Goal: Task Accomplishment & Management: Use online tool/utility

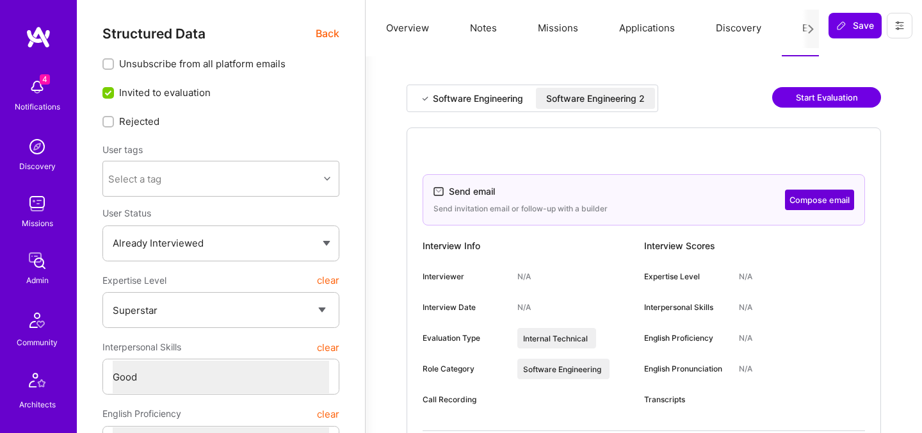
select select "7"
select select "4"
select select "7"
select select "SI"
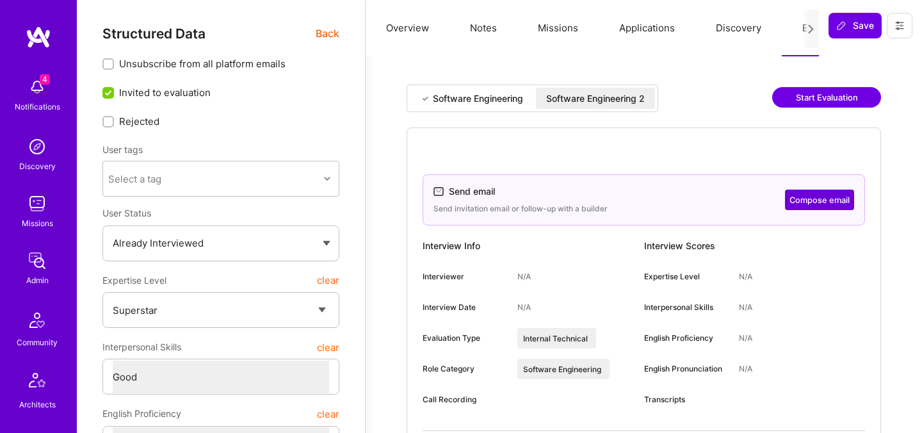
select select "Right Now"
click at [319, 38] on span "Back" at bounding box center [328, 34] width 24 height 16
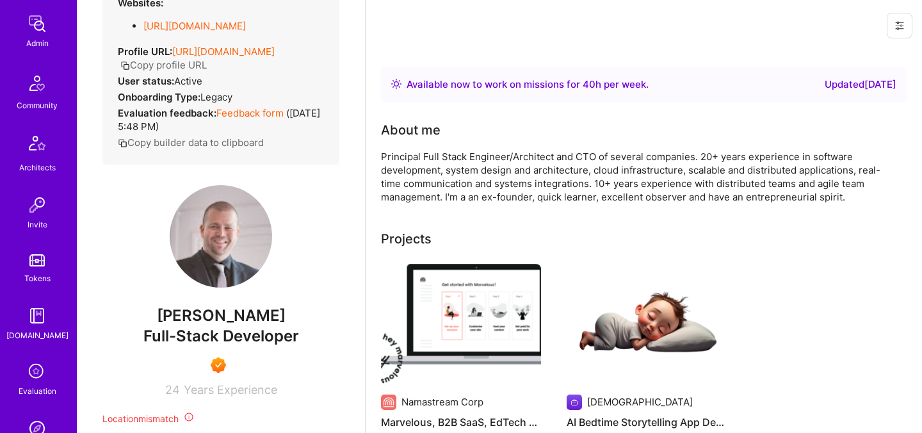
scroll to position [384, 0]
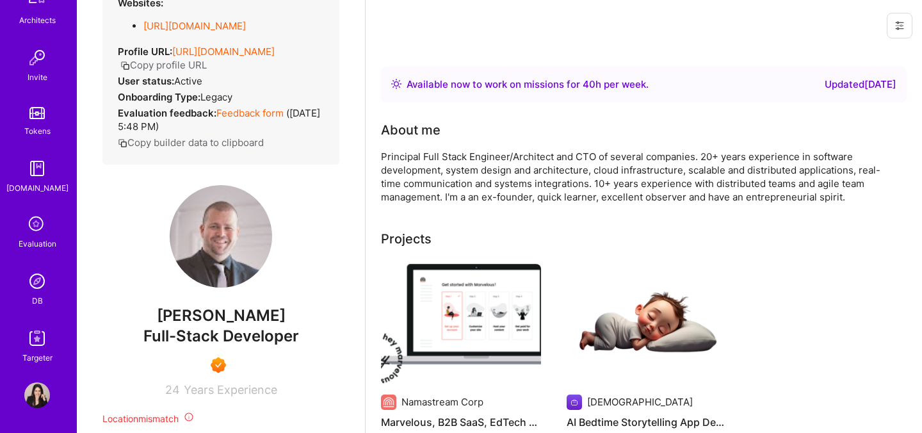
click at [39, 287] on img at bounding box center [37, 281] width 26 height 26
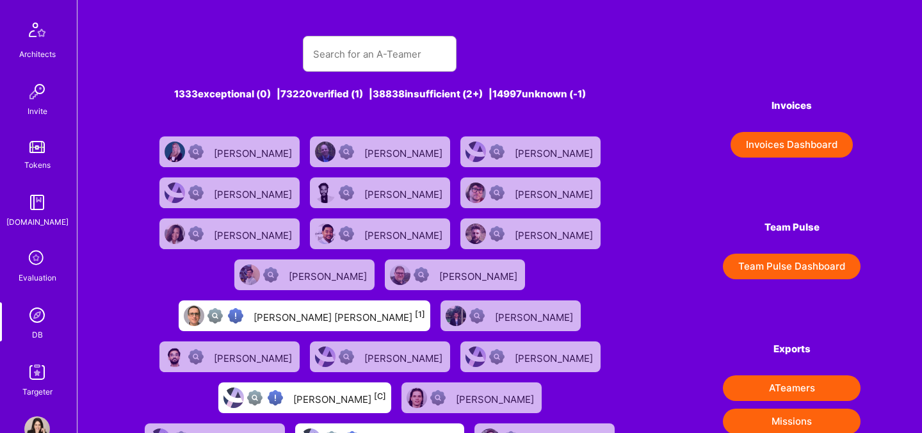
scroll to position [384, 0]
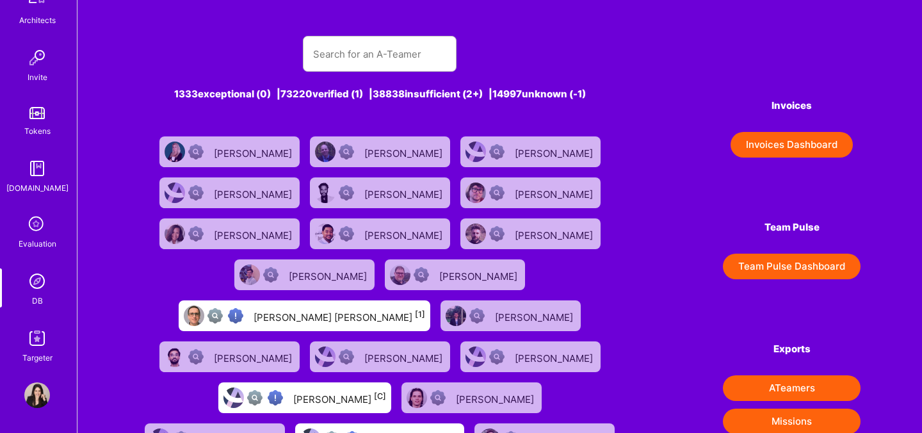
click at [31, 244] on div "Evaluation" at bounding box center [38, 243] width 38 height 13
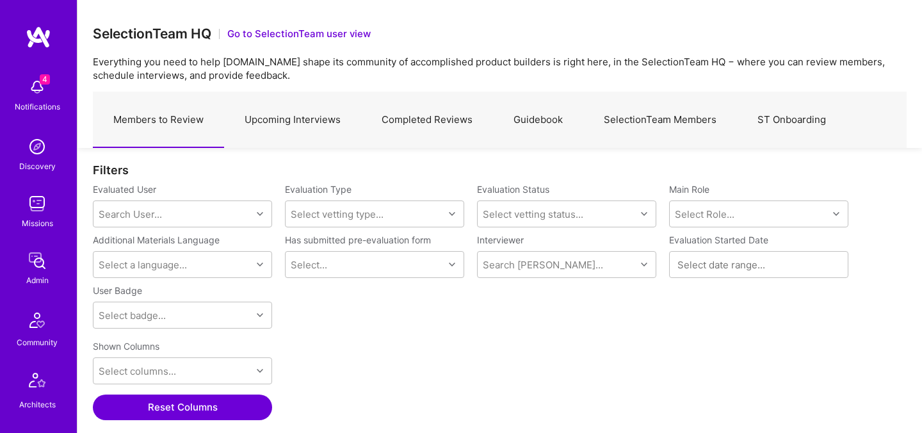
scroll to position [298, 813]
click at [324, 122] on link "Upcoming Interviews" at bounding box center [292, 120] width 137 height 56
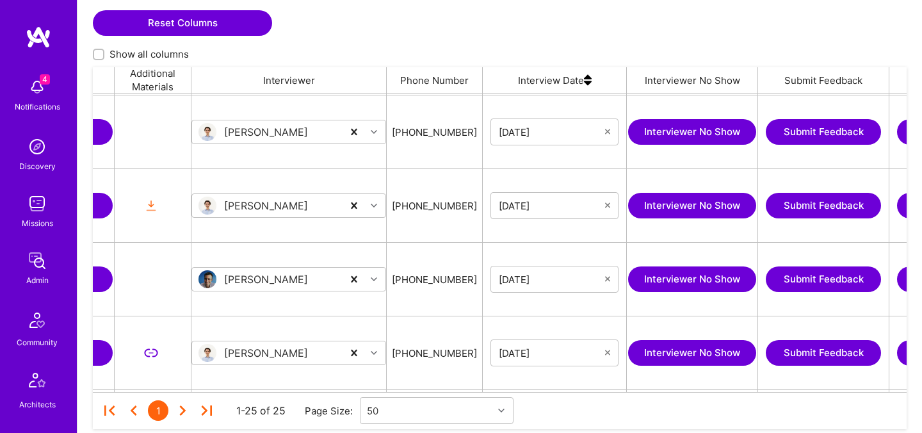
scroll to position [0, 707]
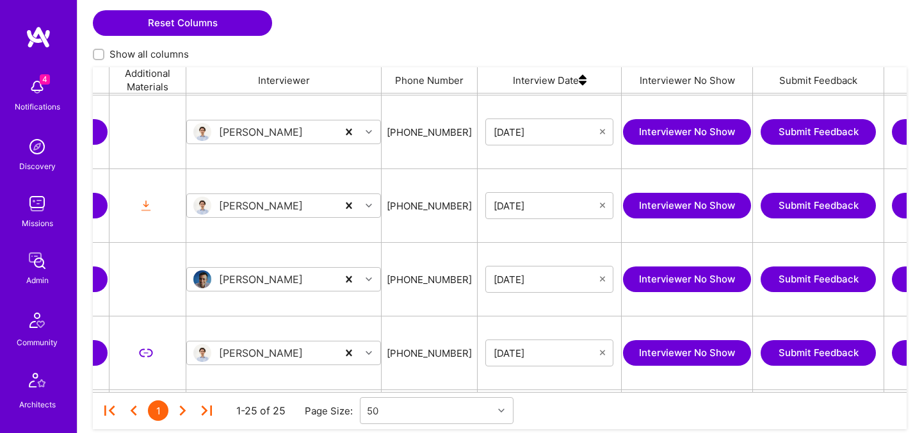
click at [579, 81] on img at bounding box center [583, 80] width 8 height 26
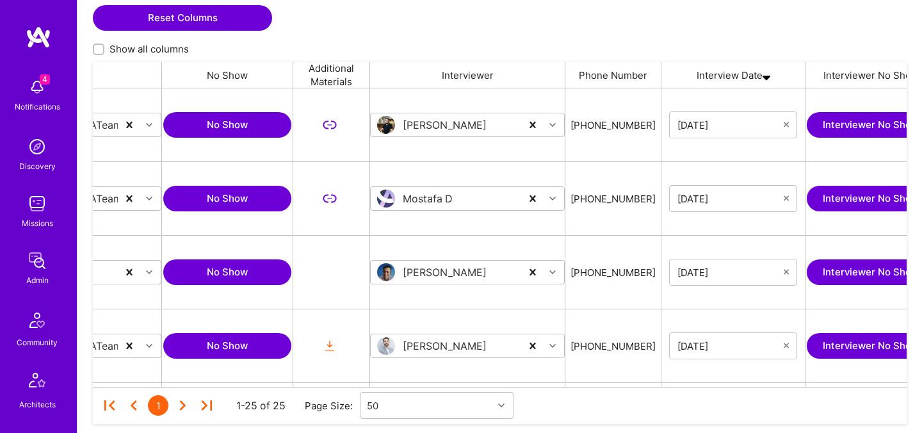
scroll to position [0, 525]
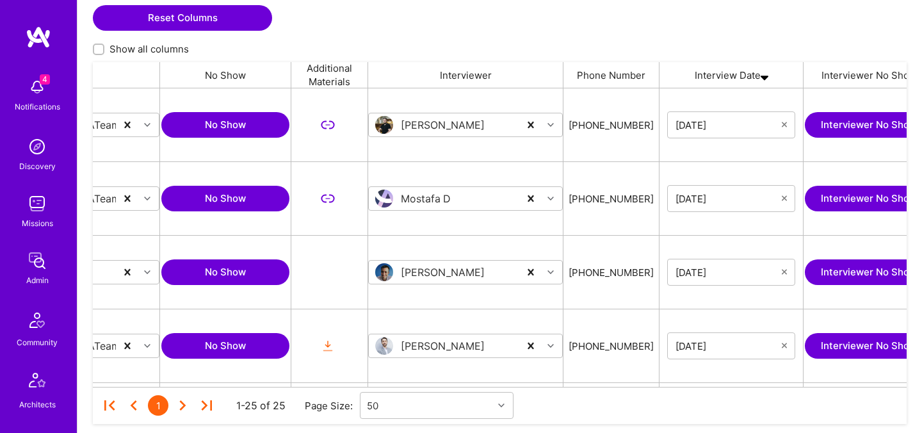
click at [762, 78] on img at bounding box center [764, 75] width 8 height 26
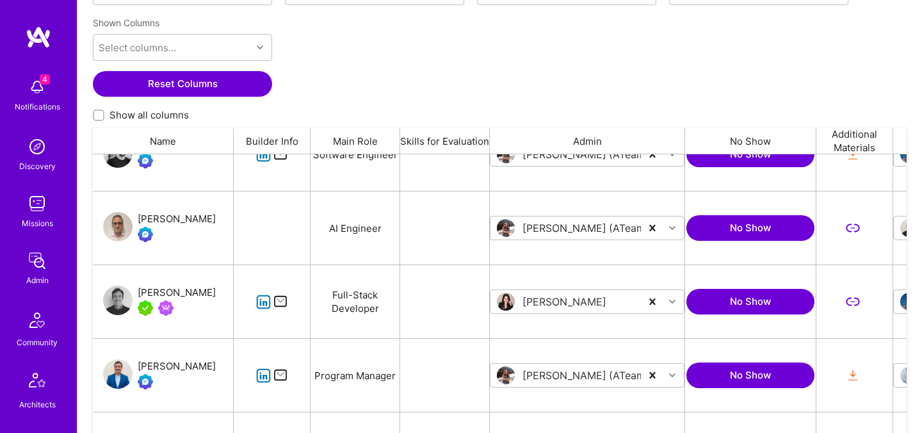
scroll to position [1384, 0]
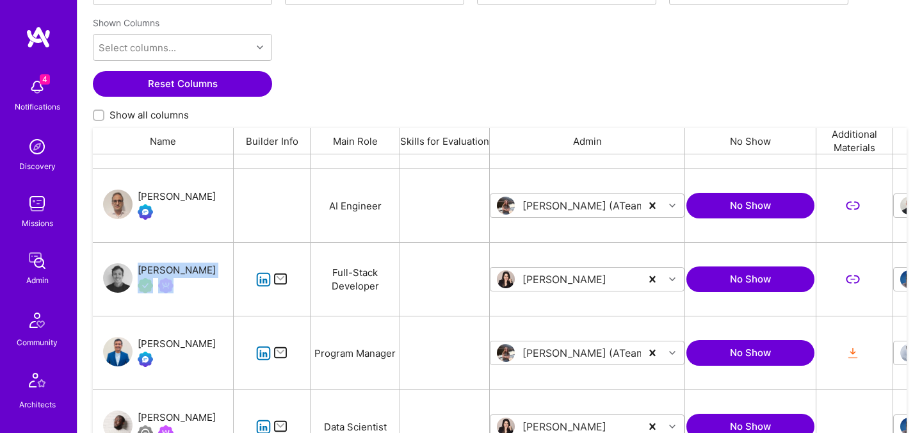
drag, startPoint x: 220, startPoint y: 273, endPoint x: 137, endPoint y: 271, distance: 83.2
click at [137, 271] on div "Andreas Kater" at bounding box center [163, 279] width 141 height 73
copy div "Andreas Kater"
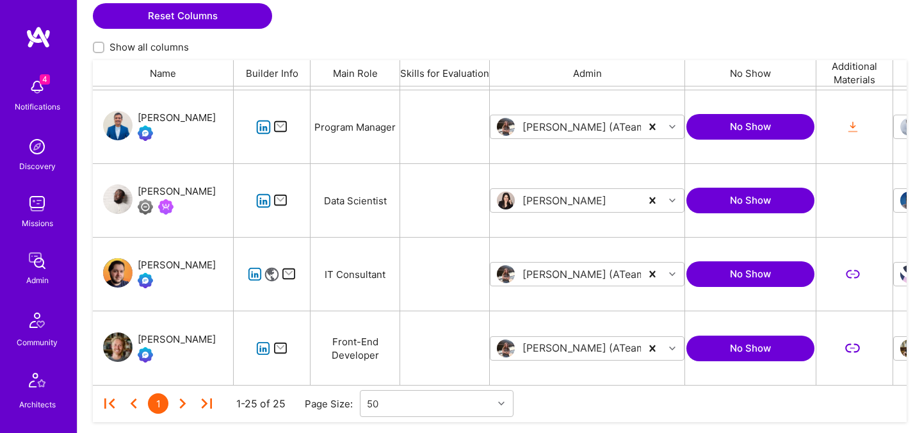
scroll to position [323, 0]
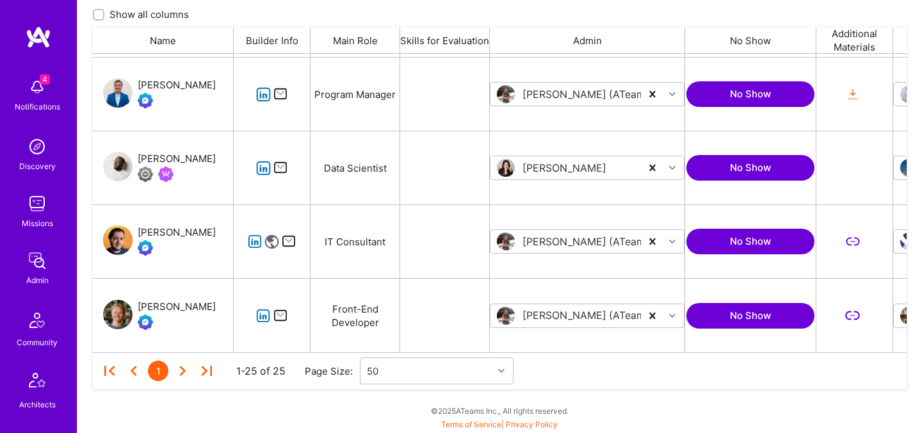
drag, startPoint x: 226, startPoint y: 169, endPoint x: 245, endPoint y: 1, distance: 168.8
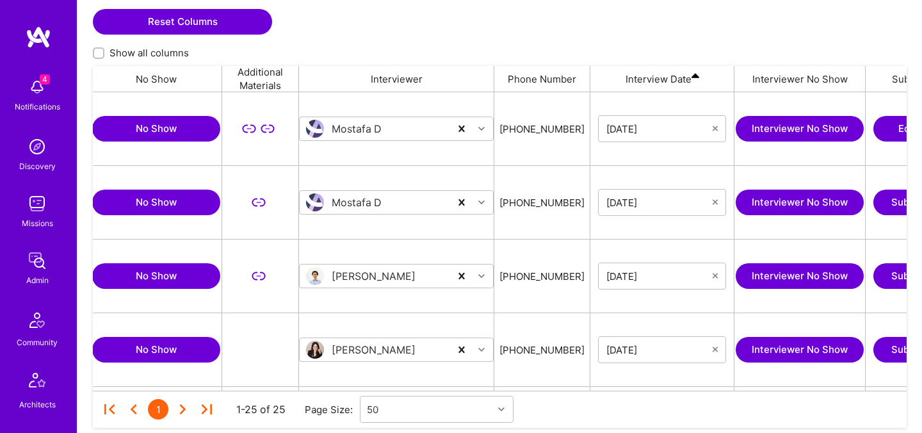
scroll to position [0, 655]
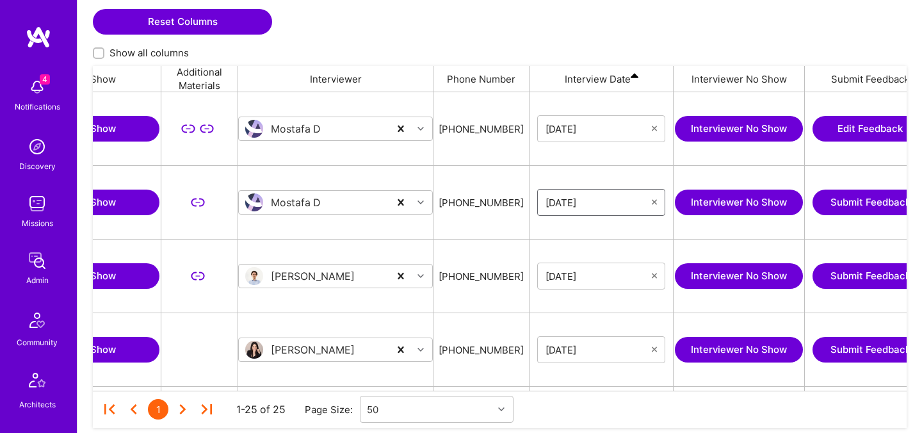
click at [626, 198] on input "08/29/2025" at bounding box center [598, 202] width 106 height 13
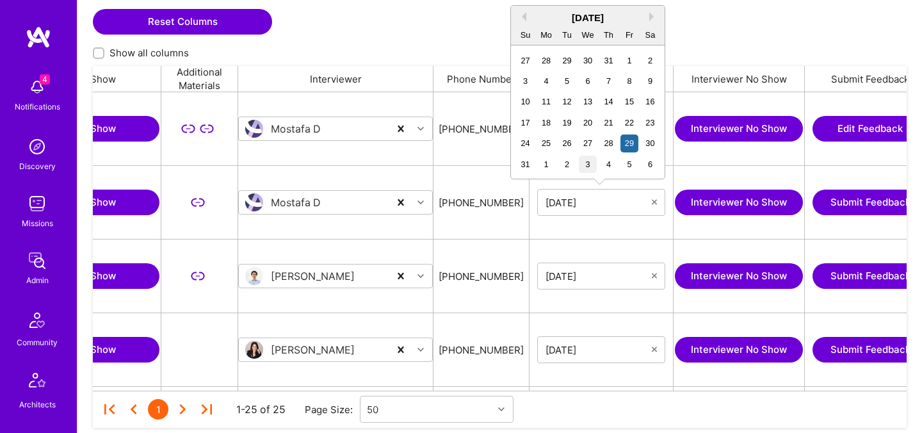
click at [579, 163] on div "3" at bounding box center [587, 164] width 17 height 17
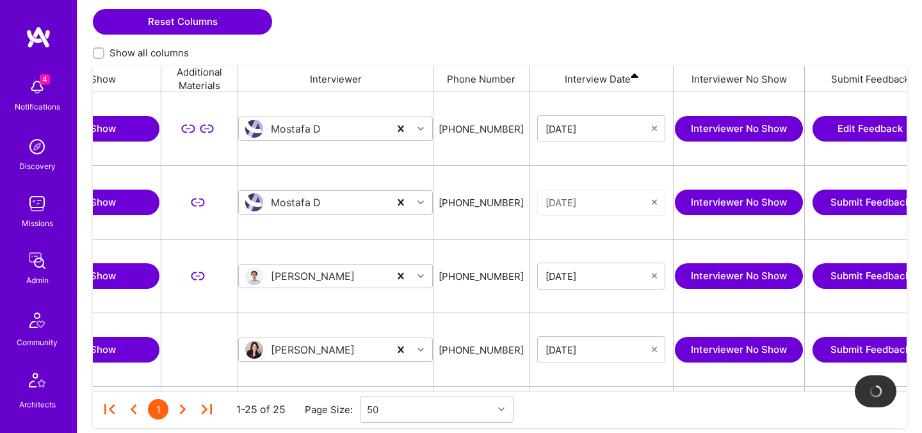
click at [630, 200] on input "09/03/2025" at bounding box center [598, 202] width 106 height 13
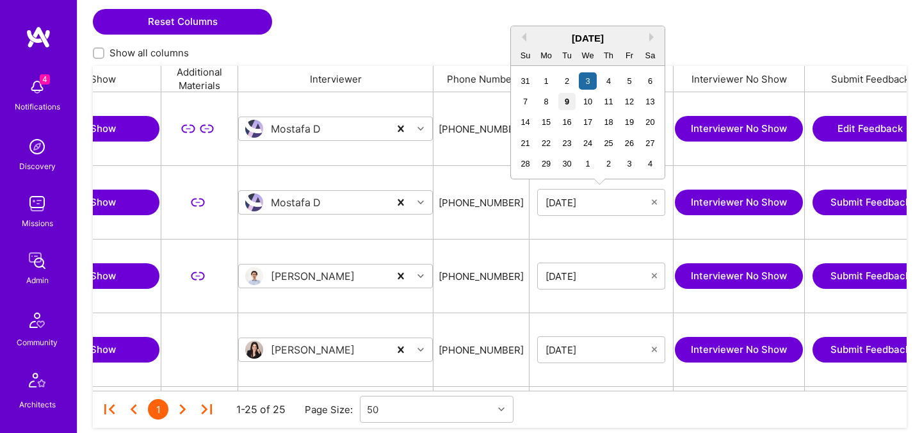
click at [568, 101] on div "9" at bounding box center [566, 101] width 17 height 17
type input "09/09/2025"
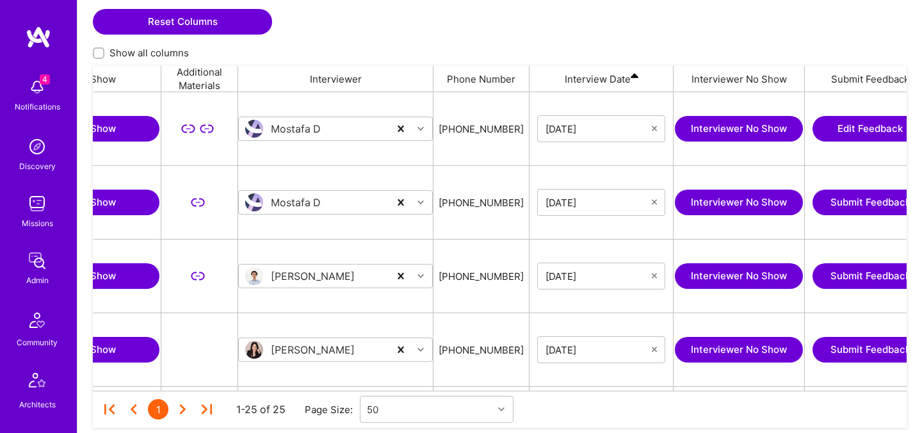
click at [645, 40] on div "Shown Columns Select columns... Reset Columns Show all columns" at bounding box center [499, 7] width 813 height 116
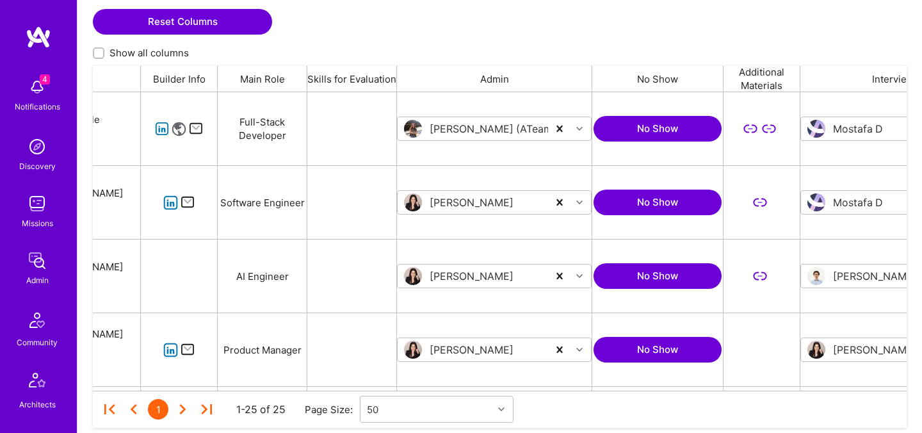
scroll to position [0, 0]
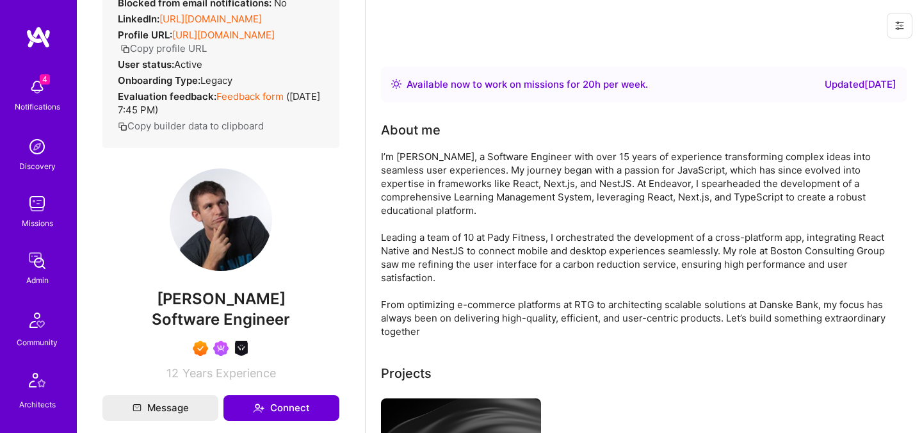
scroll to position [157, 0]
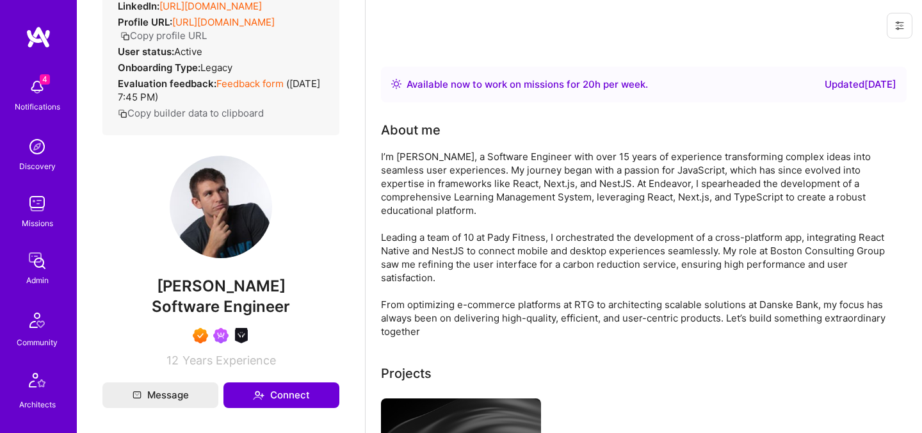
click at [187, 296] on span "[PERSON_NAME]" at bounding box center [220, 285] width 237 height 19
copy span "Bartlomiej"
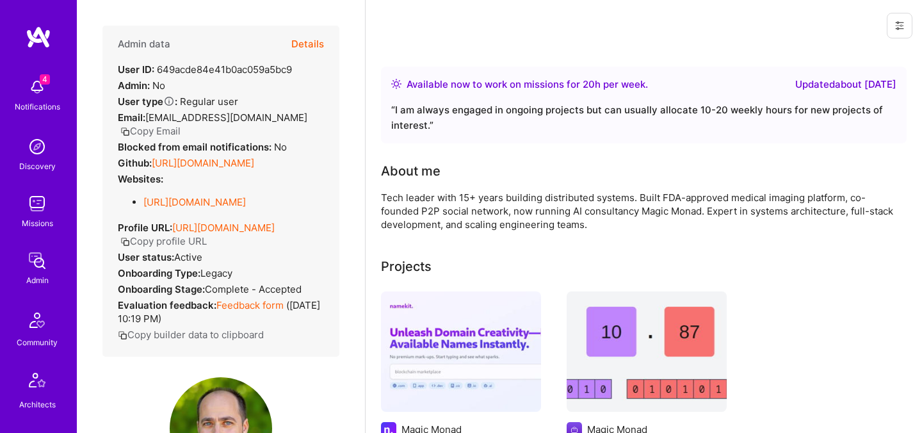
click at [309, 47] on button "Details" at bounding box center [307, 44] width 33 height 37
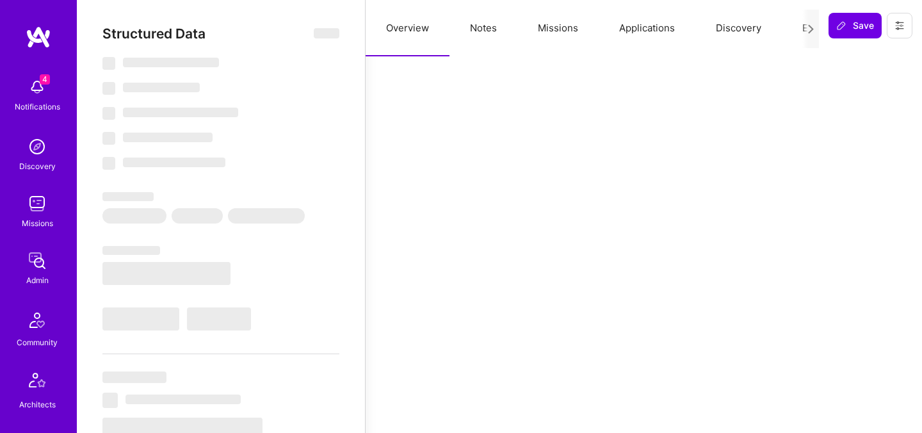
click at [797, 28] on button "Evaluation" at bounding box center [825, 28] width 88 height 56
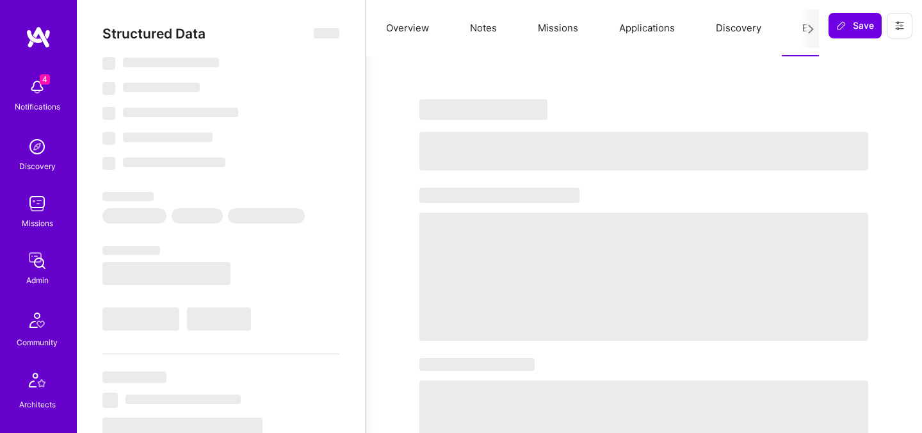
select select "Right Now"
select select "5"
select select "7"
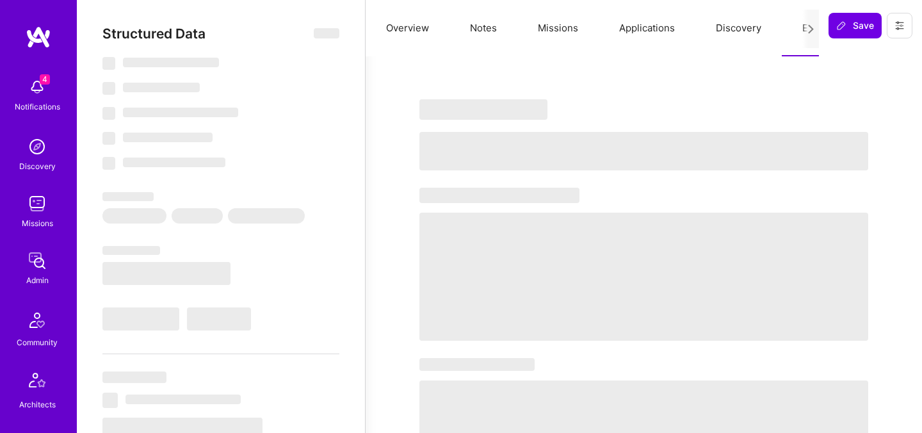
select select "US"
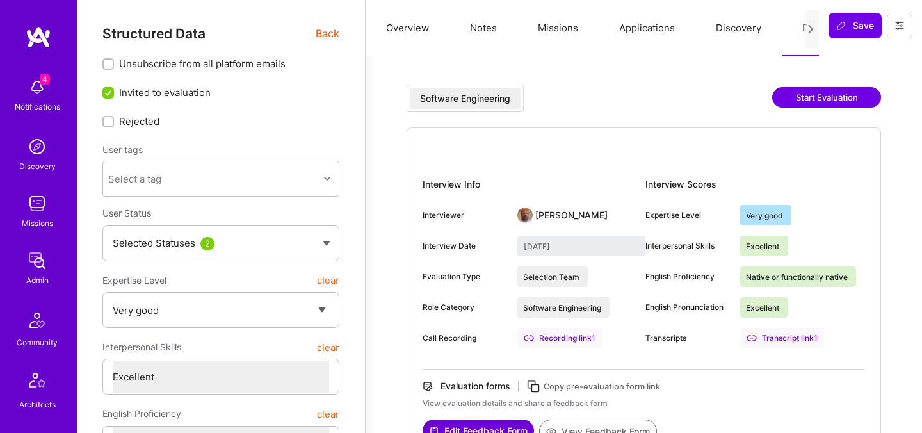
click at [483, 31] on button "Notes" at bounding box center [483, 28] width 68 height 56
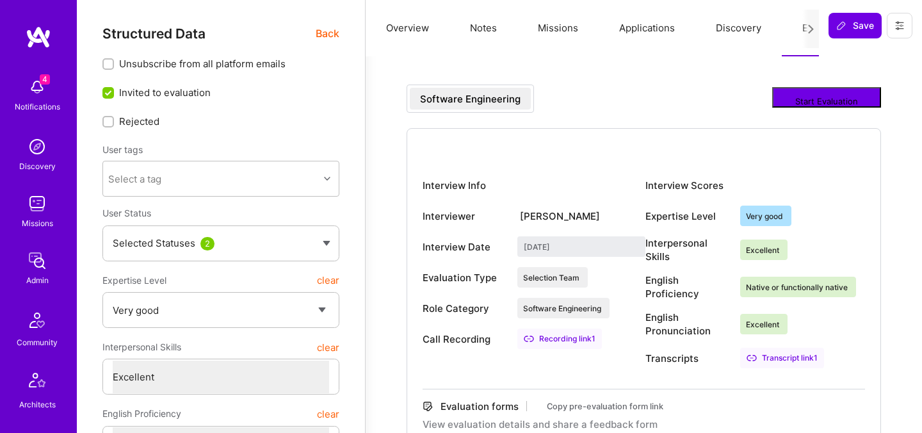
type textarea "x"
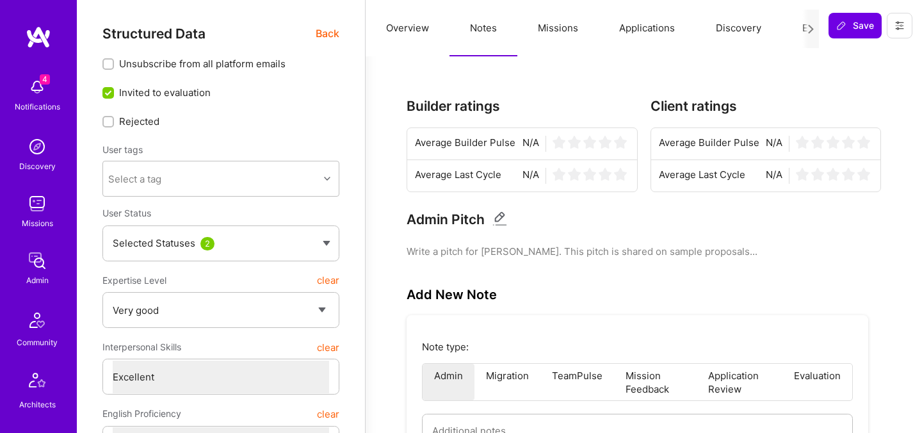
click at [565, 34] on button "Missions" at bounding box center [557, 28] width 81 height 56
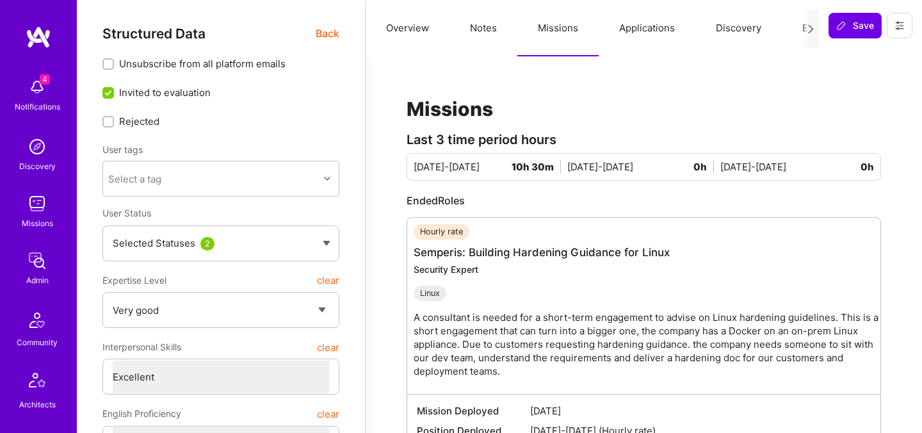
click at [324, 38] on span "Back" at bounding box center [328, 34] width 24 height 16
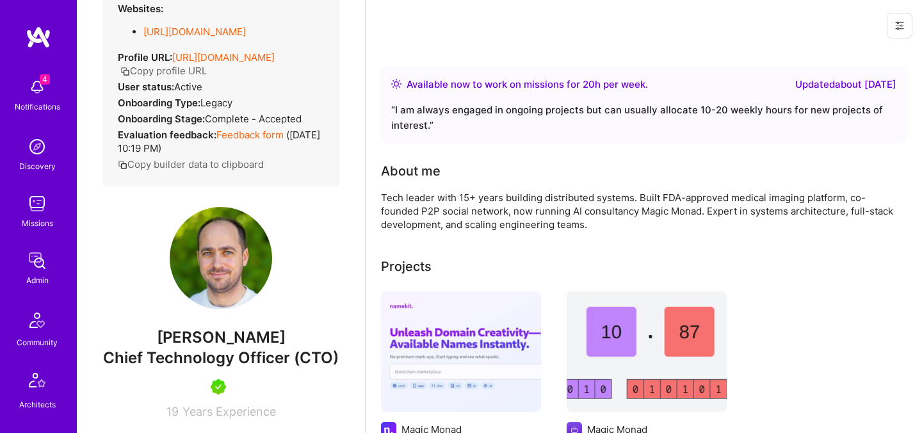
scroll to position [197, 0]
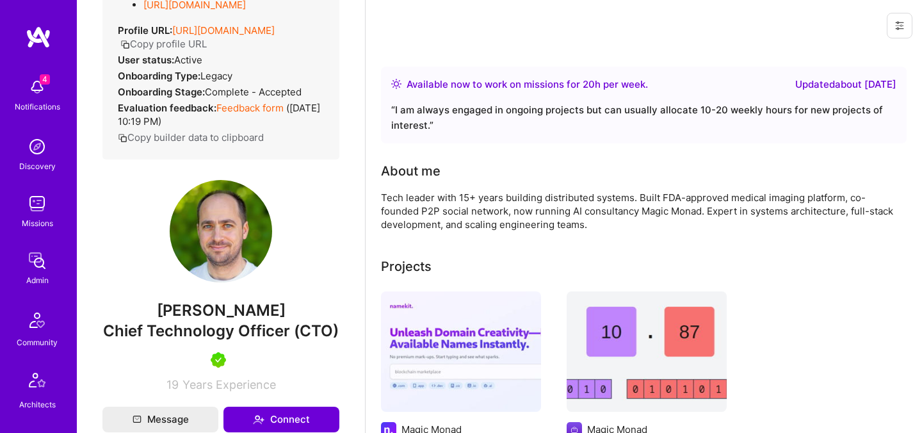
click at [209, 315] on span "[PERSON_NAME]" at bounding box center [220, 310] width 237 height 19
copy span "[PERSON_NAME]"
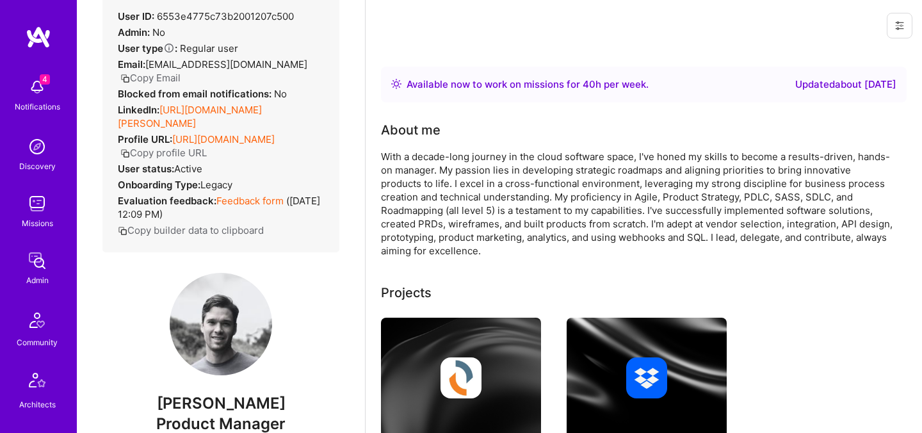
scroll to position [35, 0]
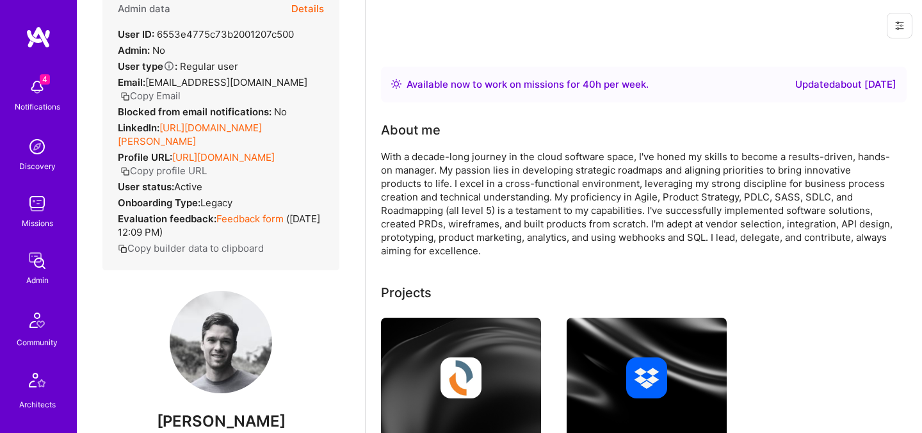
click at [314, 5] on button "Details" at bounding box center [307, 8] width 33 height 37
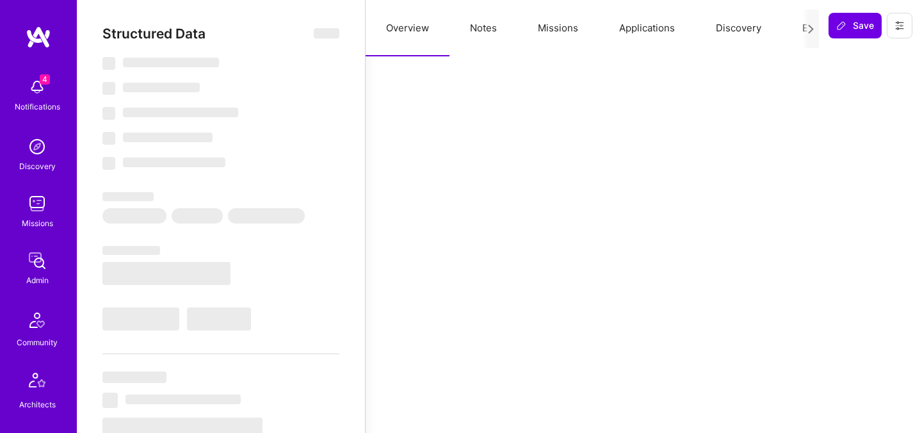
select select "Right Now"
select select "7"
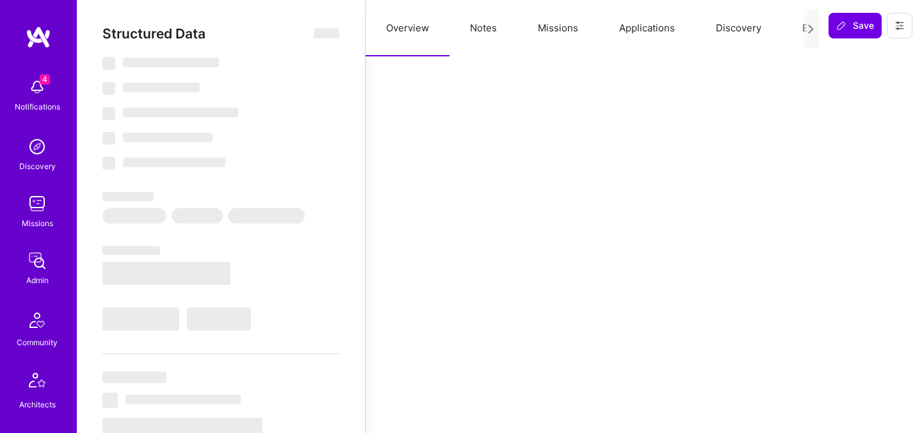
select select "US"
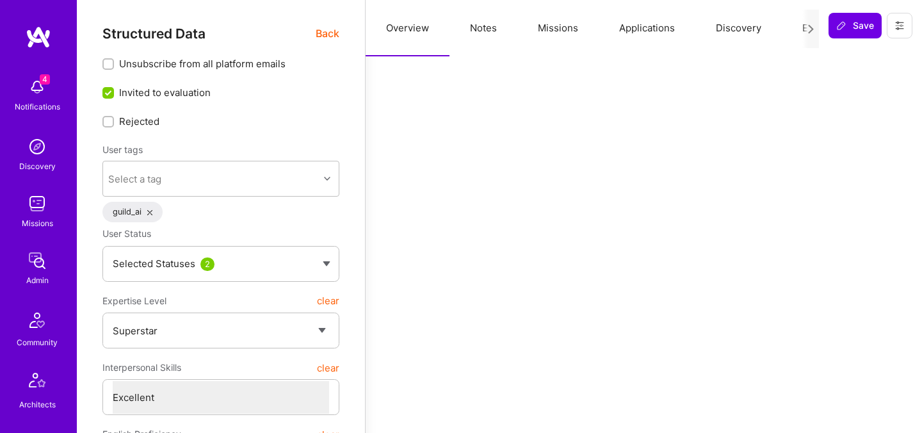
click at [490, 28] on button "Notes" at bounding box center [483, 28] width 68 height 56
type textarea "x"
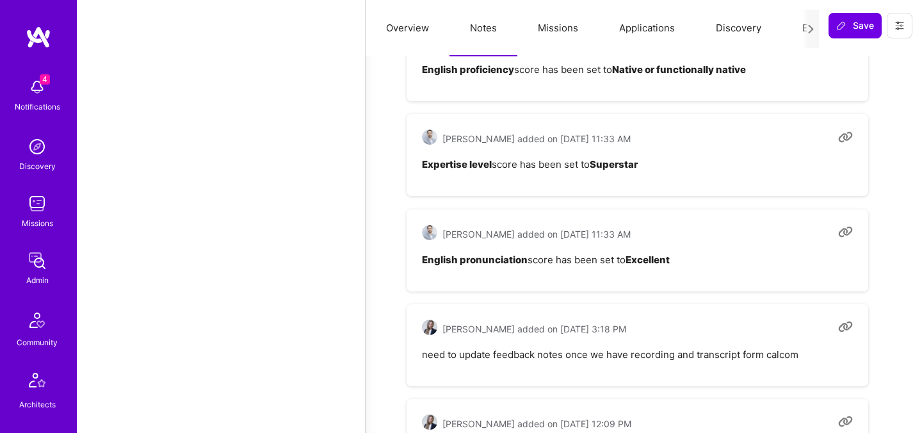
scroll to position [2250, 0]
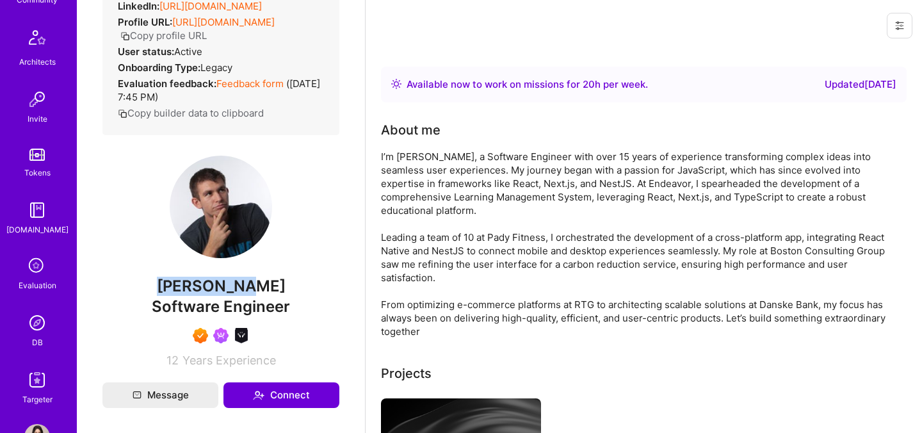
scroll to position [174, 0]
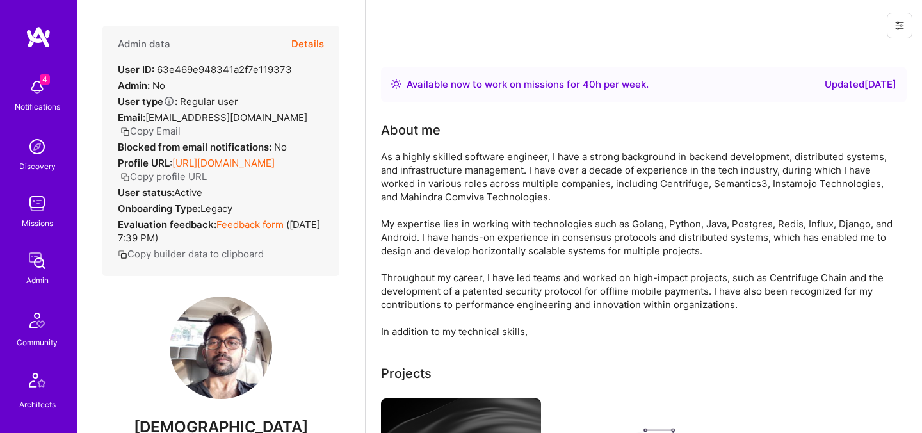
click at [308, 51] on button "Details" at bounding box center [307, 44] width 33 height 37
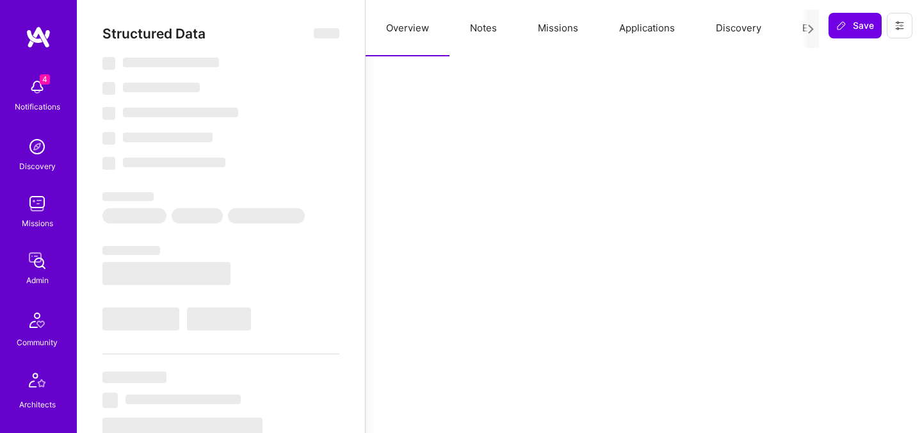
click at [797, 29] on button "Evaluation" at bounding box center [825, 28] width 88 height 56
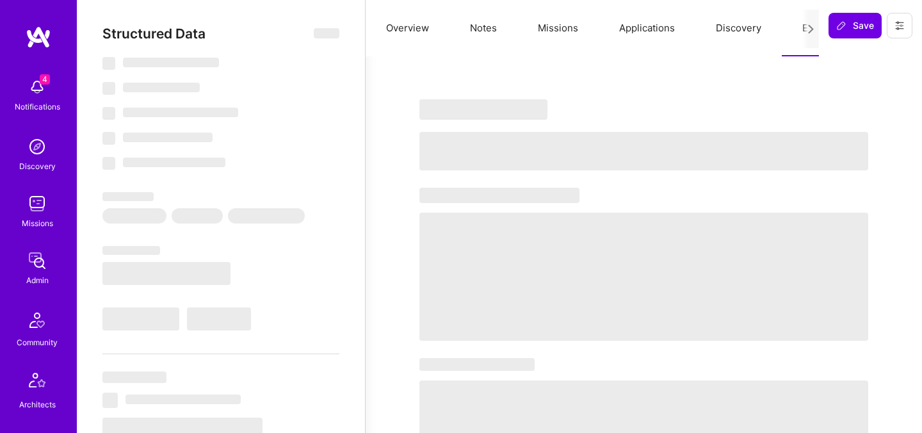
select select "Right Now"
select select "7"
select select "4"
select select "7"
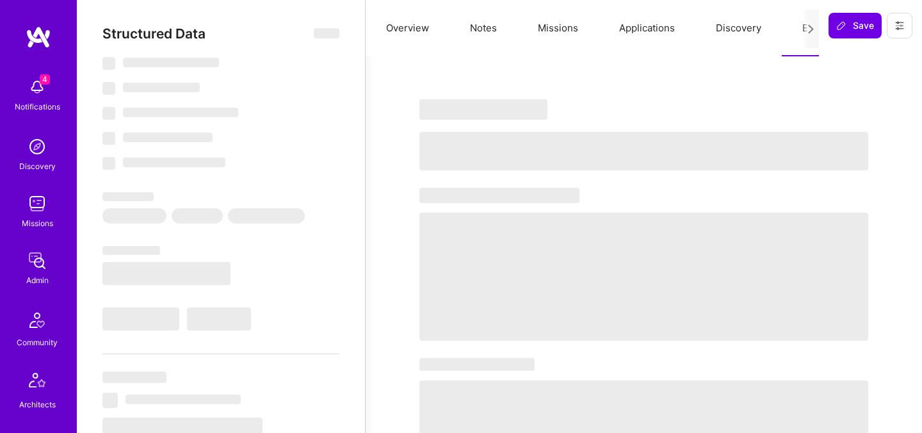
select select "DE"
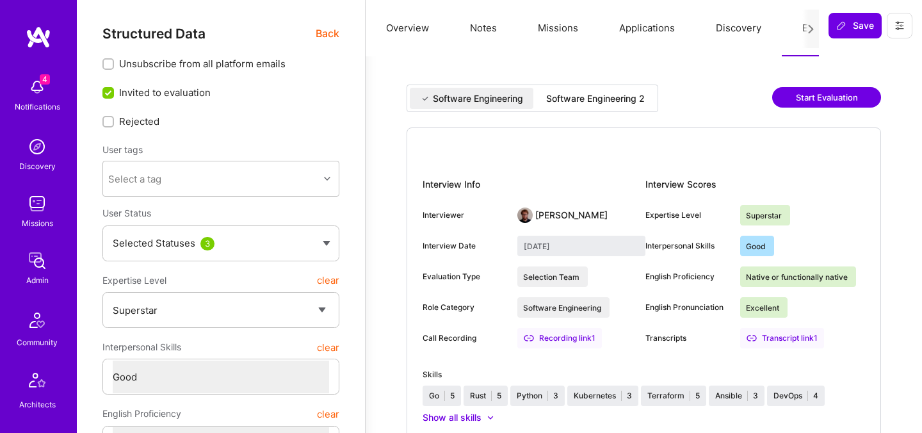
click at [586, 92] on div "Software Engineering 2" at bounding box center [595, 98] width 99 height 13
type input "[DATE]"
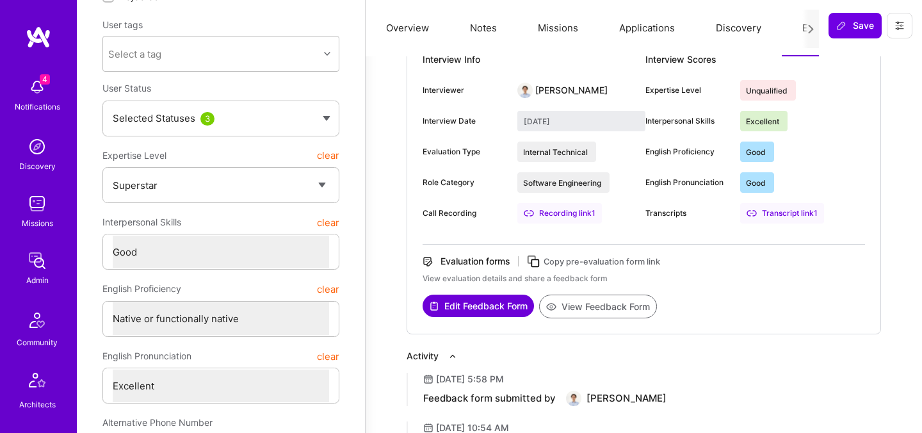
scroll to position [135, 0]
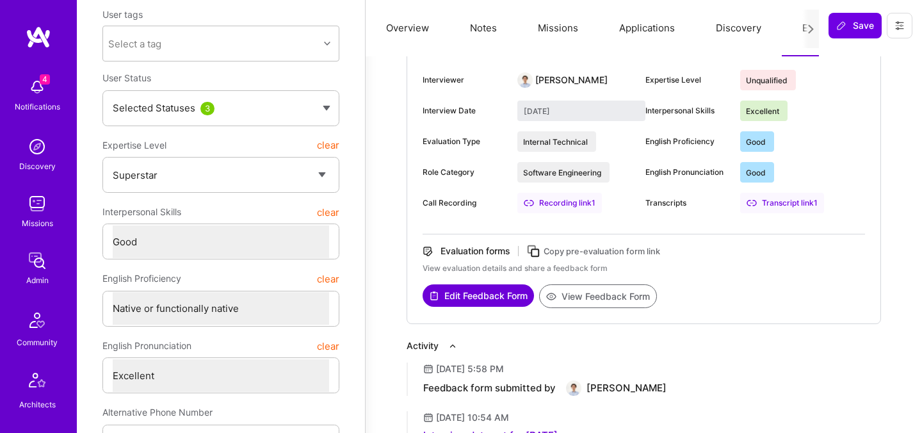
click at [582, 298] on button "View Feedback Form" at bounding box center [598, 296] width 118 height 24
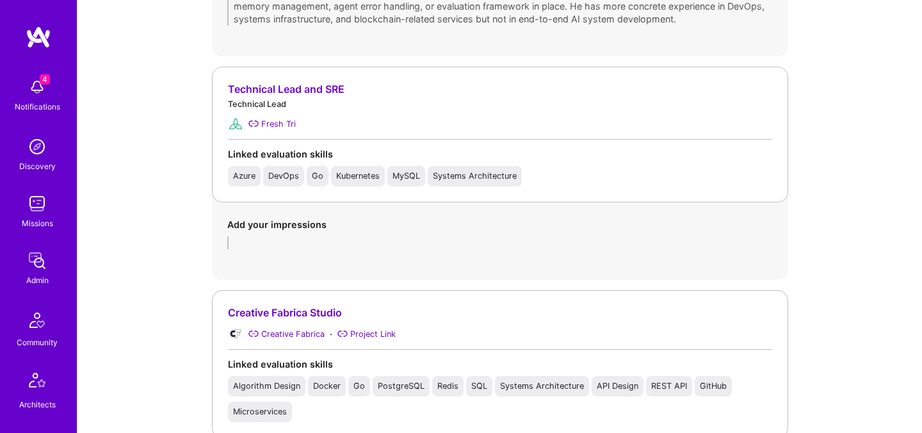
scroll to position [1346, 0]
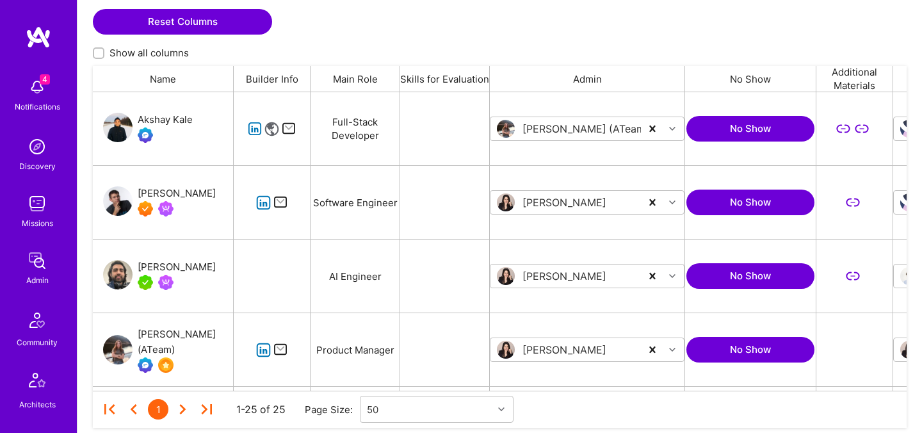
scroll to position [298, 813]
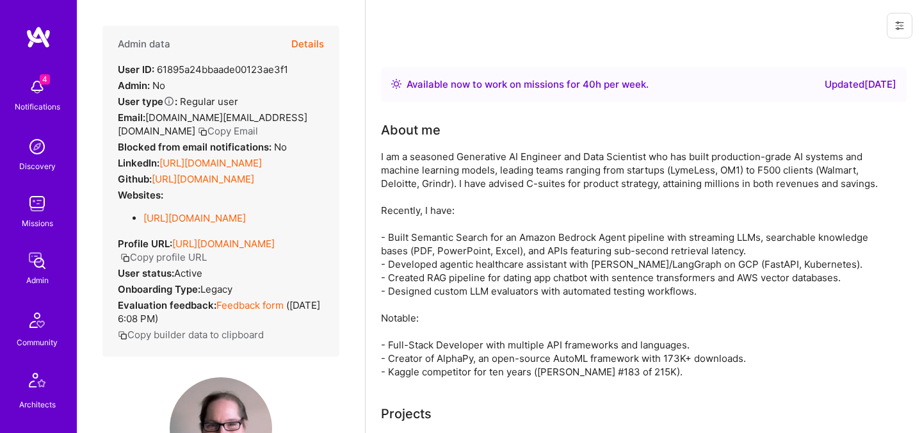
click at [307, 40] on button "Details" at bounding box center [307, 44] width 33 height 37
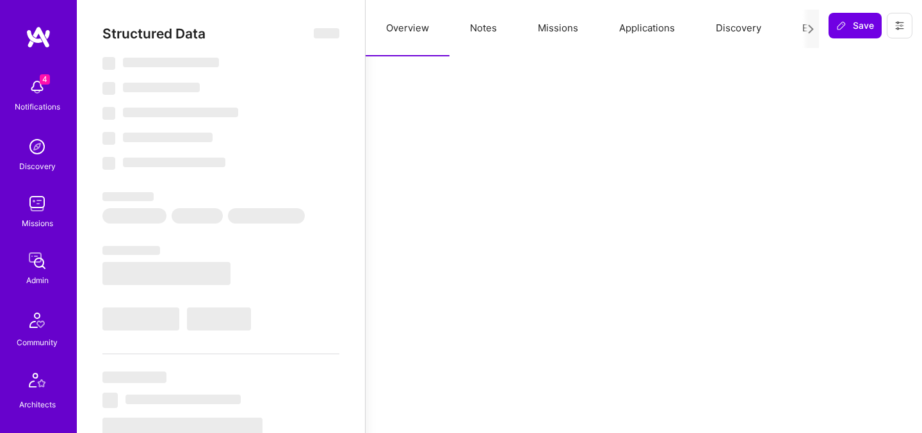
click at [804, 29] on div at bounding box center [810, 29] width 17 height 38
click at [797, 29] on button "Evaluation" at bounding box center [825, 28] width 88 height 56
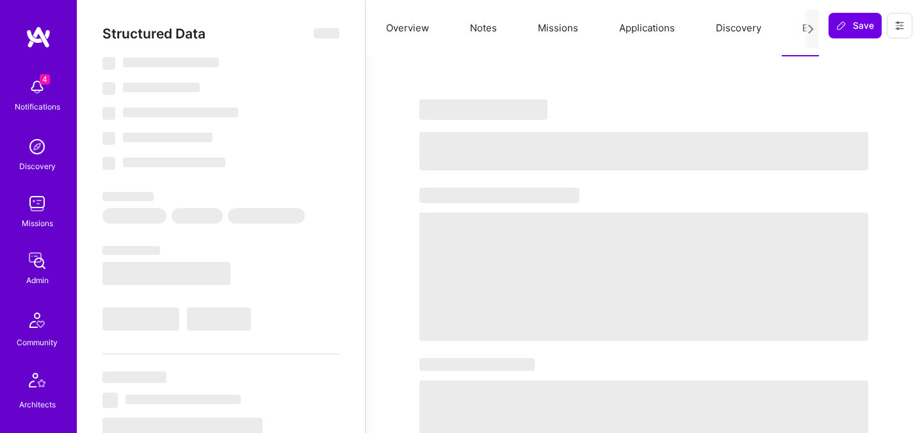
select select "Right Now"
select select "5"
select select "7"
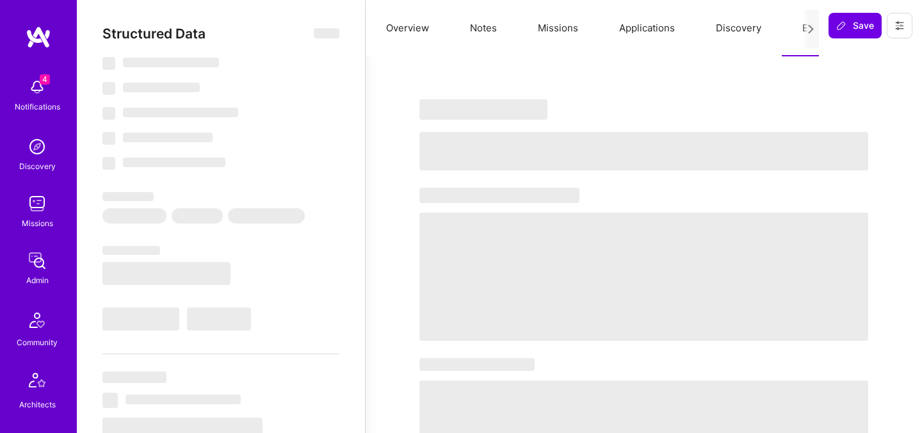
select select "US"
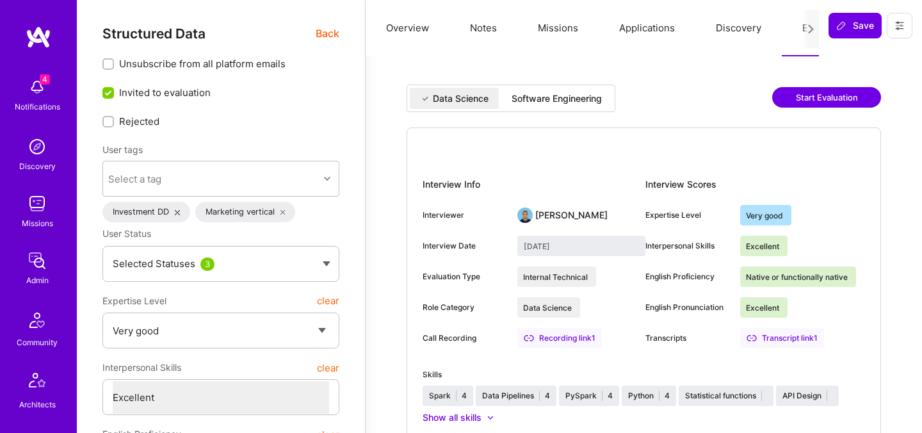
click at [568, 116] on div "Data Science Software Engineering Start Evaluation" at bounding box center [643, 105] width 474 height 43
click at [567, 92] on div "Software Engineering" at bounding box center [556, 98] width 90 height 13
type input "September 3, 2025"
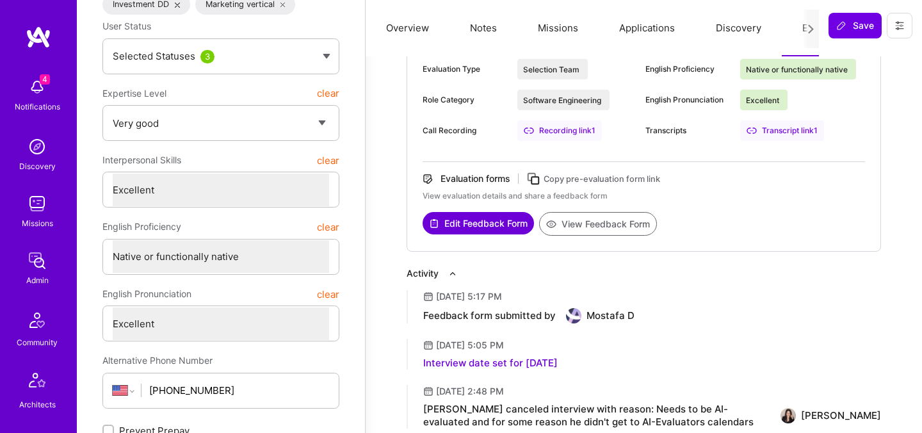
scroll to position [211, 0]
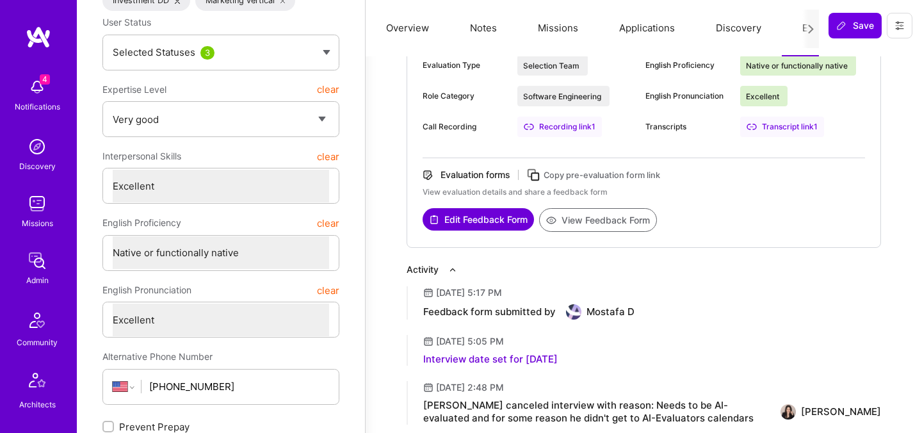
click at [581, 228] on button "View Feedback Form" at bounding box center [598, 220] width 118 height 24
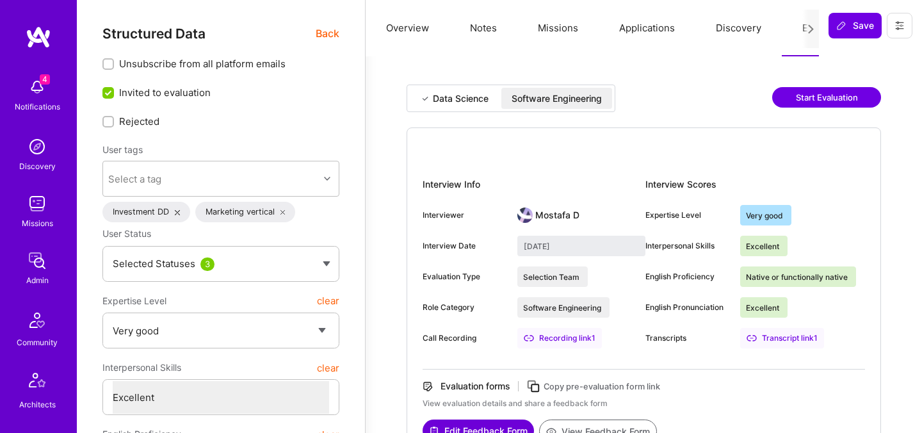
scroll to position [1, 0]
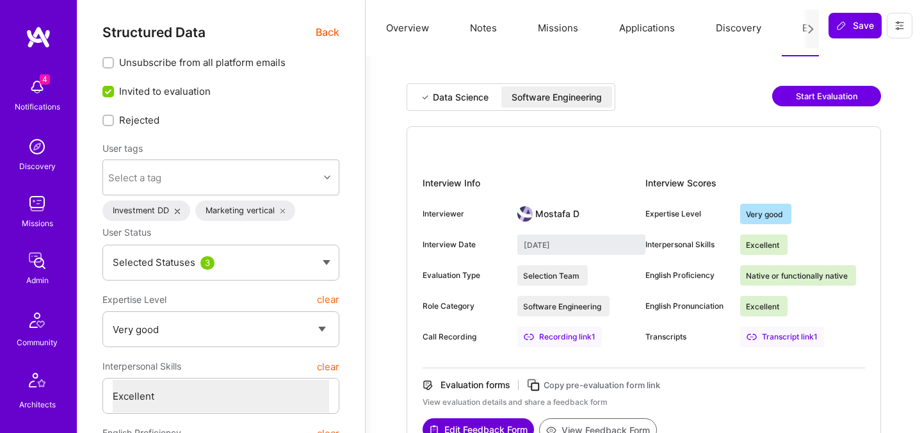
click at [328, 31] on span "Back" at bounding box center [328, 32] width 24 height 16
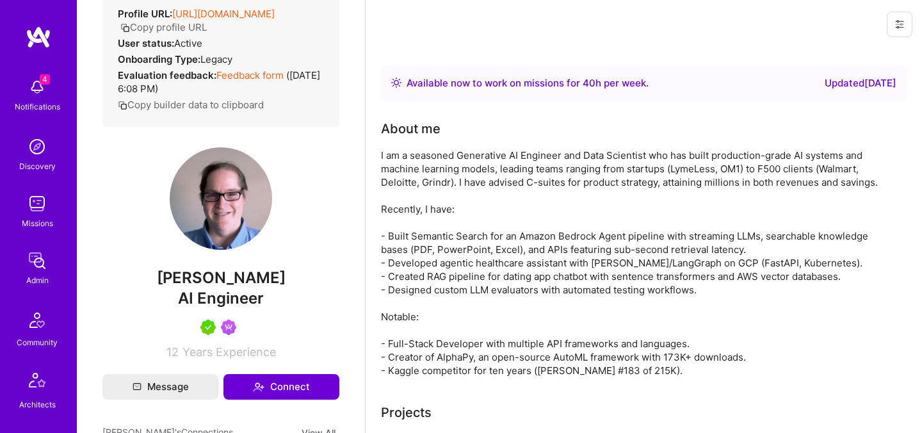
scroll to position [249, 0]
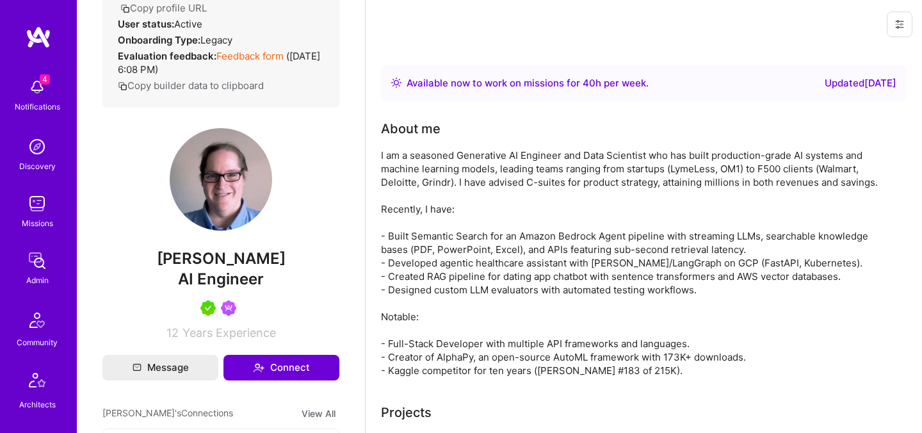
click at [215, 267] on span "Mark Conway" at bounding box center [220, 258] width 237 height 19
copy span "Mark Conway"
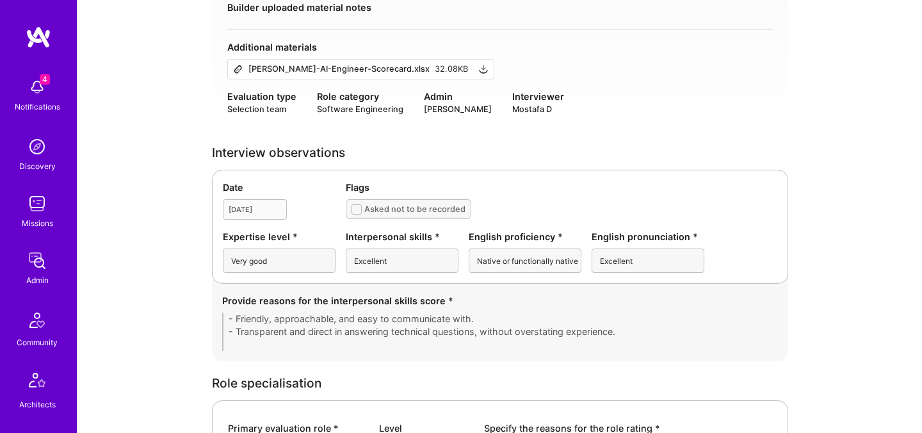
scroll to position [209, 0]
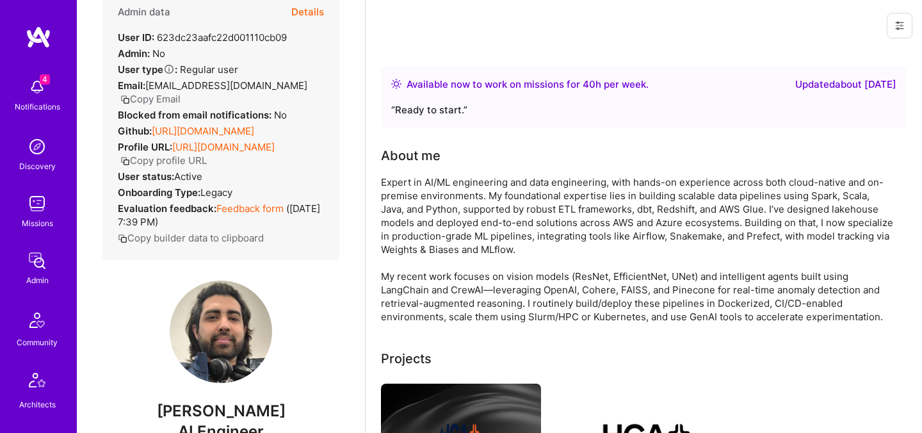
scroll to position [20, 0]
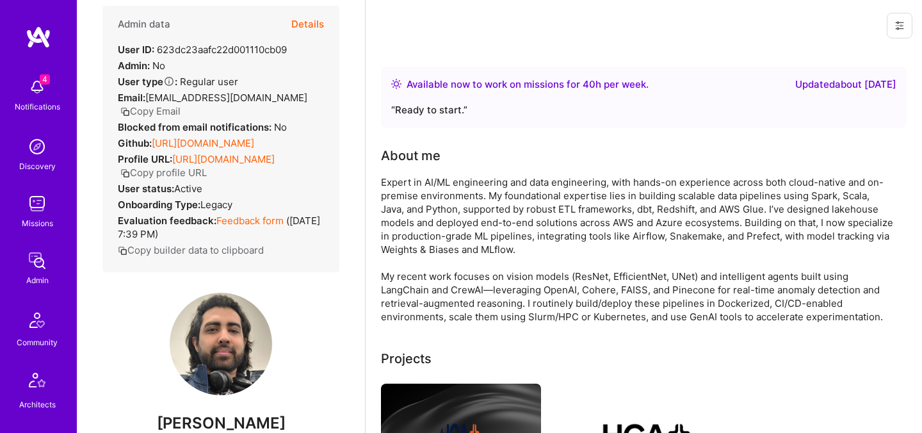
click at [301, 22] on button "Details" at bounding box center [307, 24] width 33 height 37
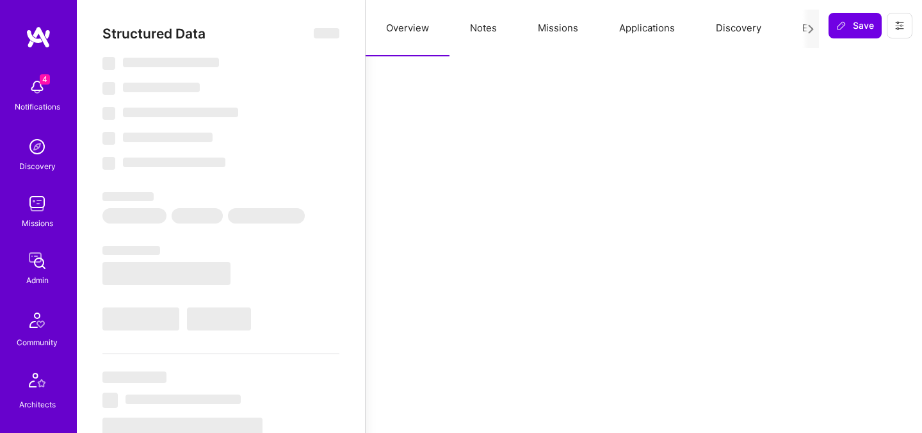
click at [794, 35] on button "Evaluation" at bounding box center [825, 28] width 88 height 56
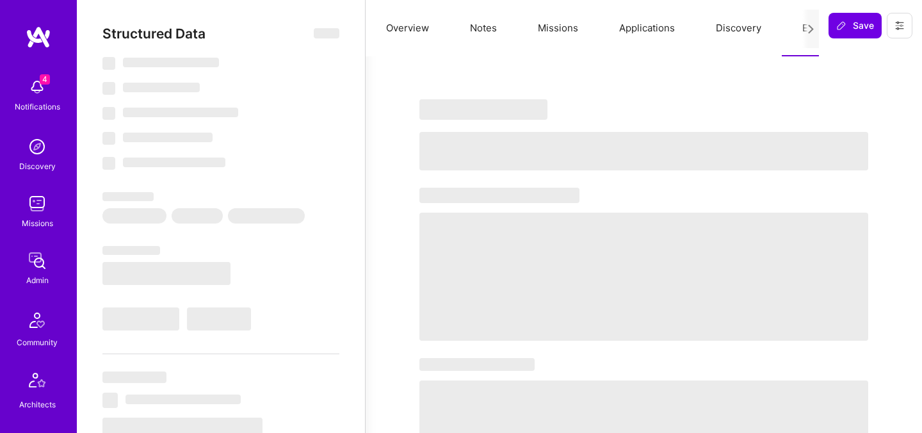
select select "Right Now"
select select "5"
select select "7"
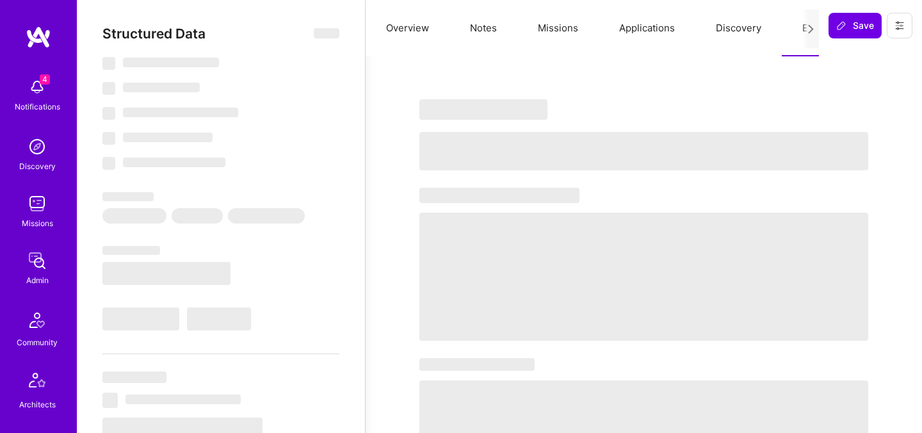
select select "CA"
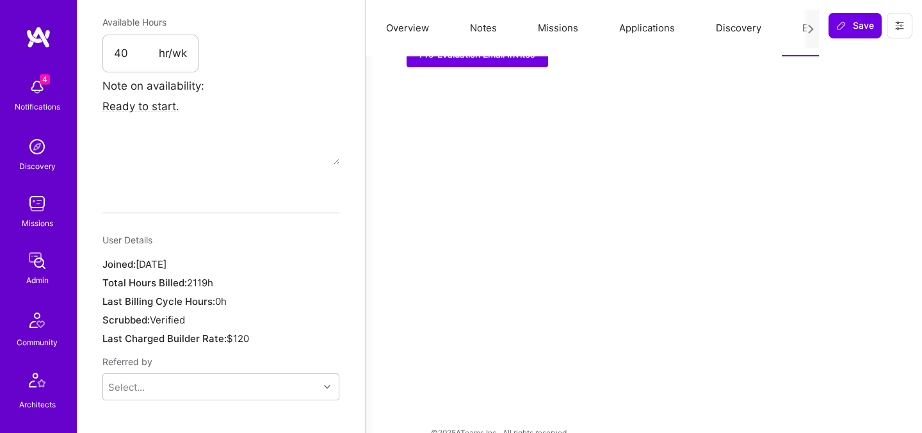
scroll to position [384, 0]
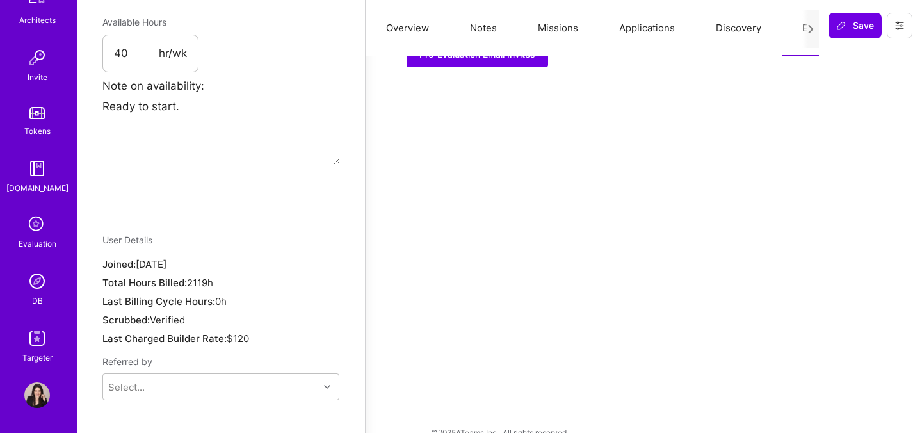
click at [37, 287] on img at bounding box center [37, 281] width 26 height 26
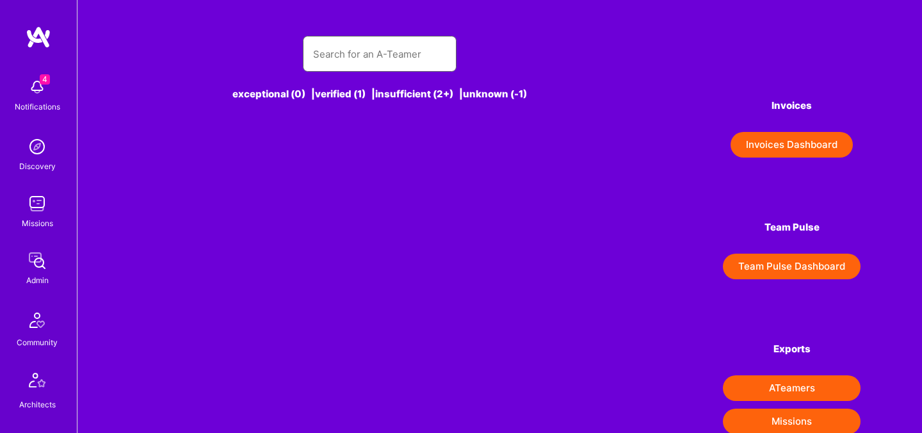
click at [337, 50] on input "text" at bounding box center [379, 54] width 133 height 33
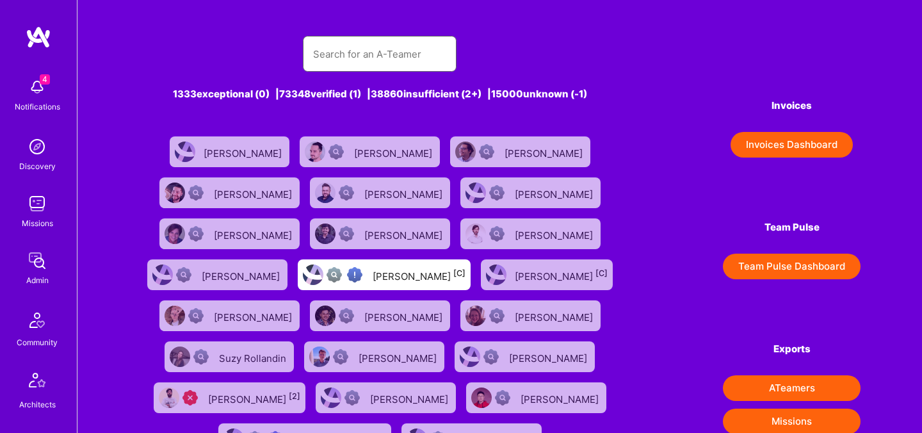
paste input "Talgat Saribayev"
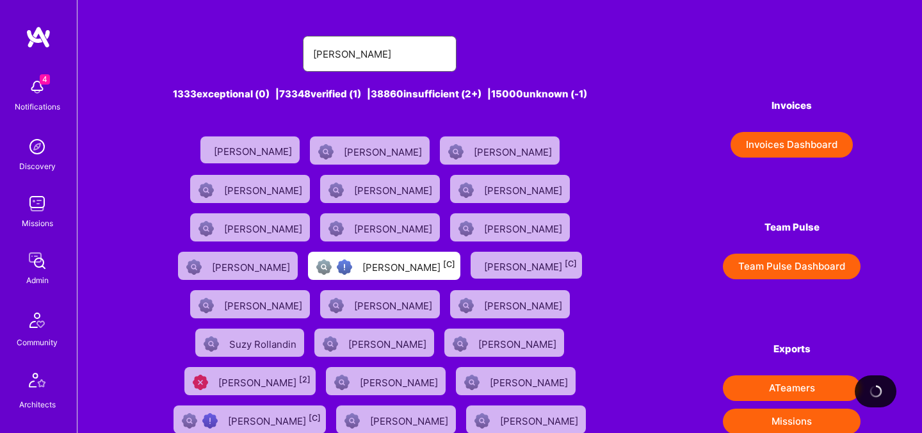
type input "Talgat Saribayev"
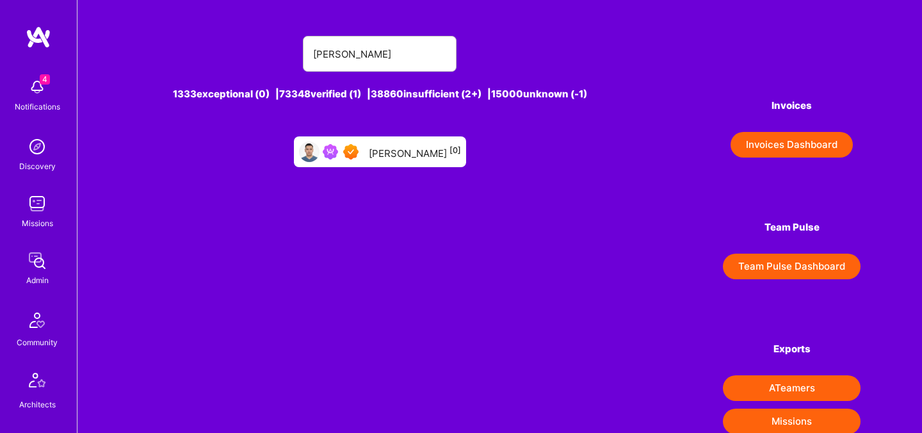
click at [401, 148] on div "Talgat Saribayev [0]" at bounding box center [415, 151] width 92 height 17
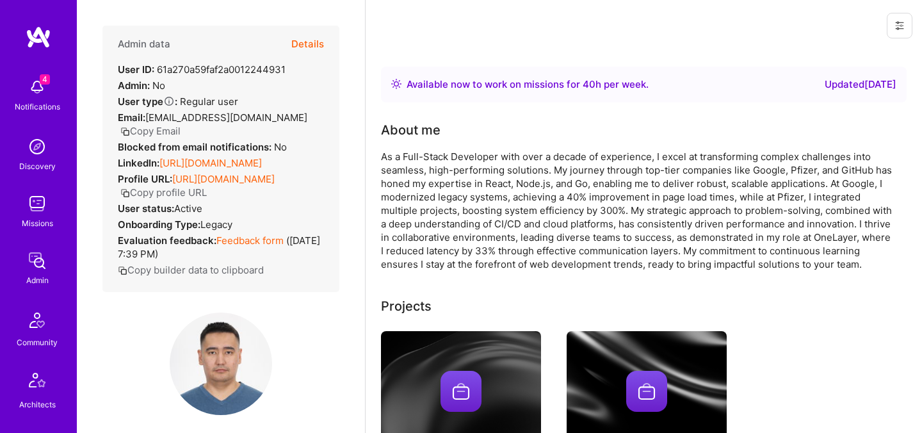
click at [312, 43] on button "Details" at bounding box center [307, 44] width 33 height 37
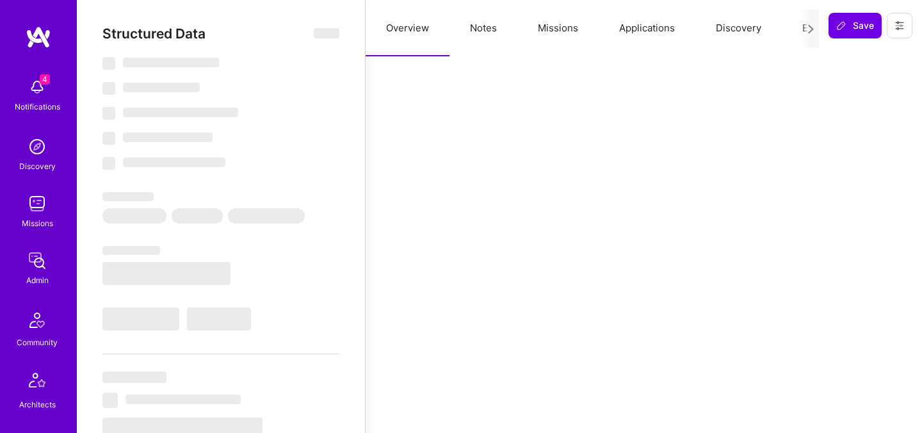
click at [792, 26] on button "Evaluation" at bounding box center [825, 28] width 88 height 56
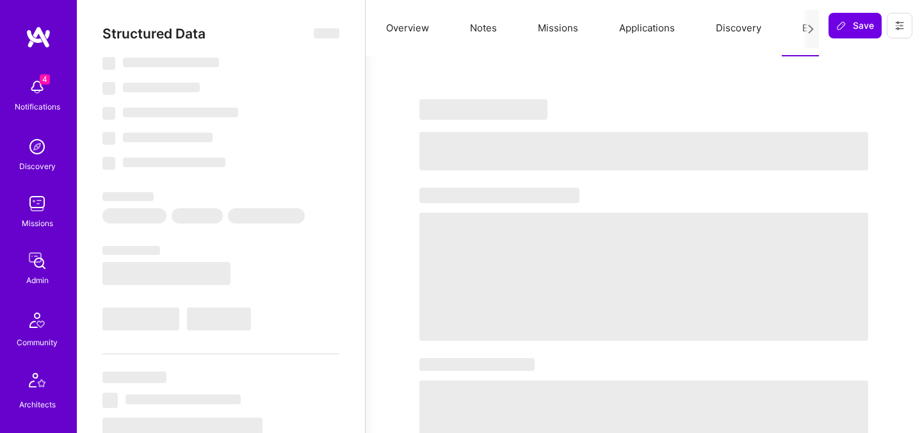
type textarea "x"
select select "Right Now"
select select "7"
select select "6"
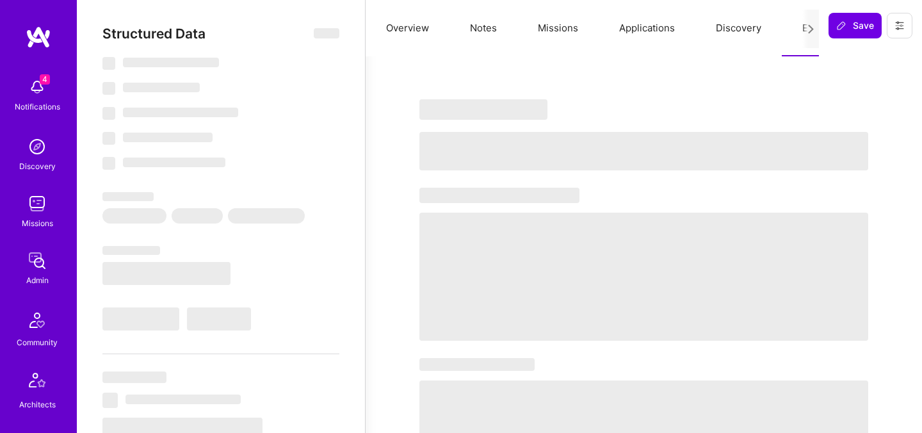
select select "7"
select select "KZ"
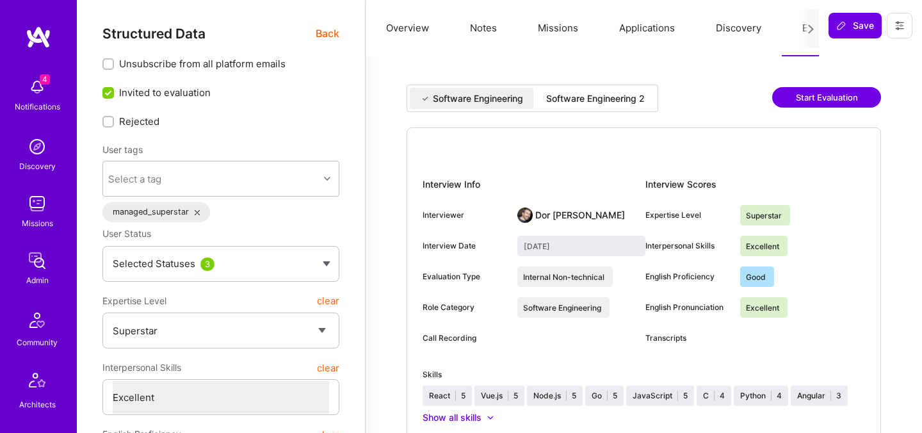
click at [579, 96] on div "Software Engineering 2" at bounding box center [595, 98] width 99 height 13
type input "September 3, 2025"
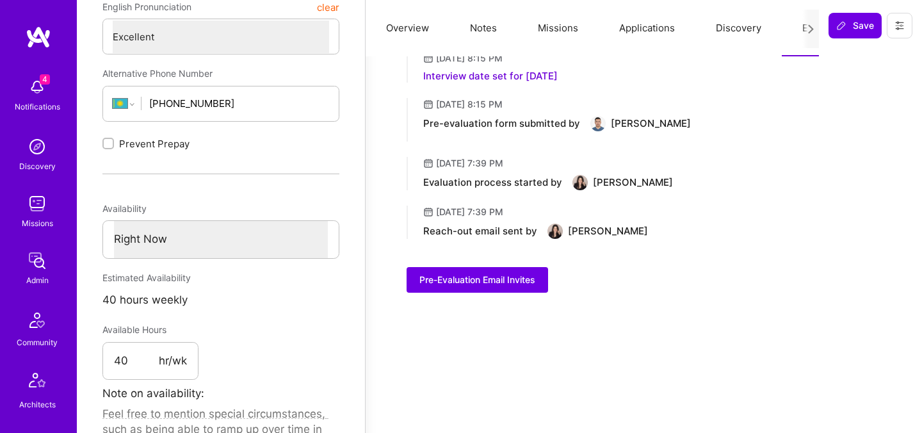
scroll to position [485, 0]
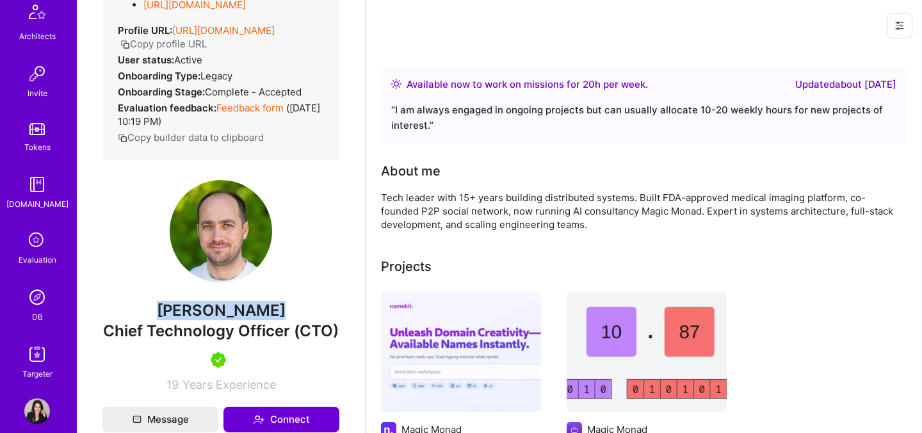
scroll to position [379, 0]
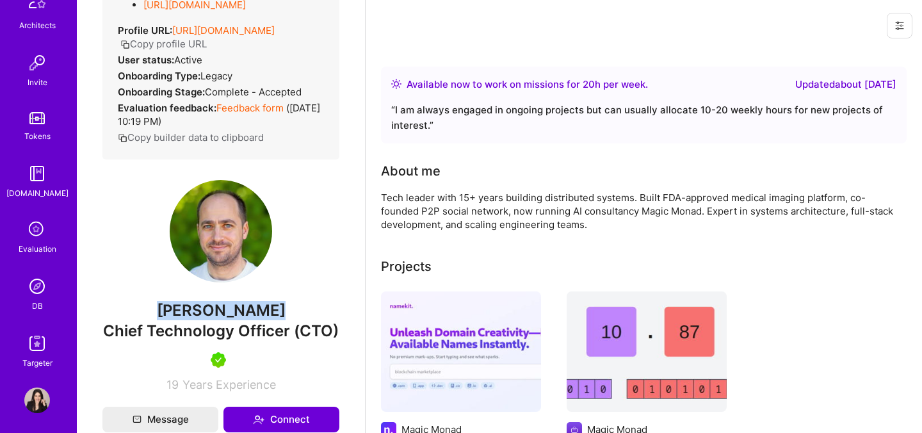
click at [36, 234] on icon at bounding box center [37, 230] width 24 height 24
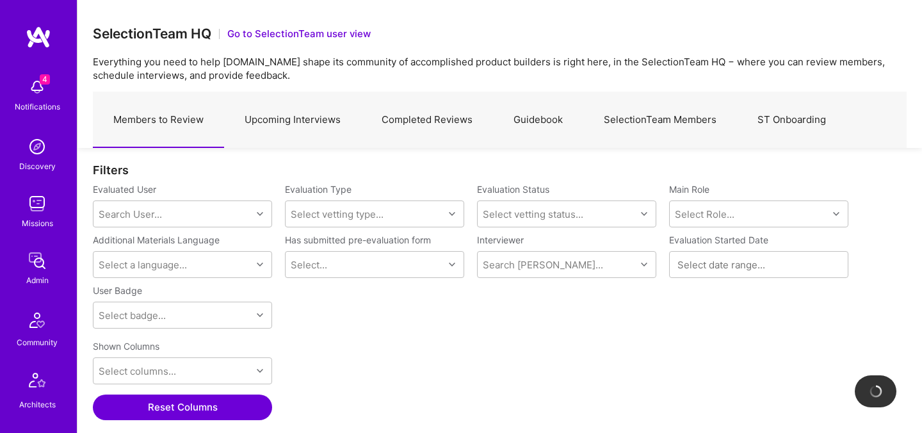
click at [700, 120] on link "SelectionTeam Members" at bounding box center [660, 120] width 154 height 56
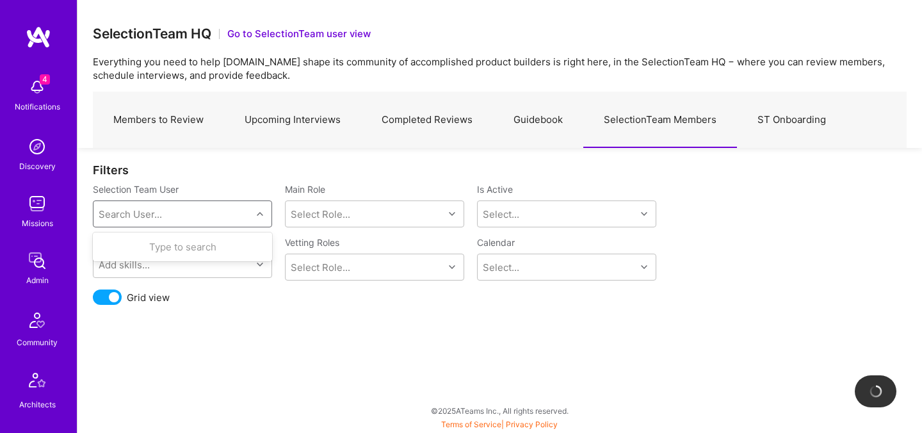
click at [211, 214] on div "Search User..." at bounding box center [172, 214] width 158 height 26
type input "פקגר"
click at [200, 218] on div "Search User..." at bounding box center [172, 214] width 158 height 26
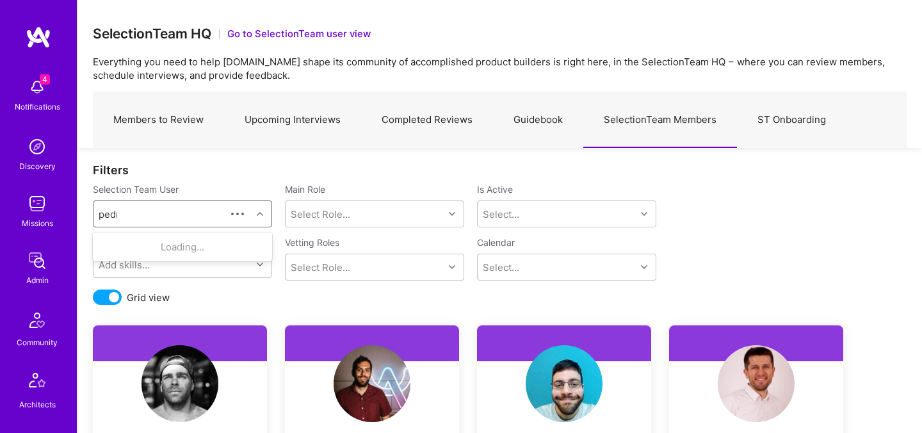
type input "[PERSON_NAME]"
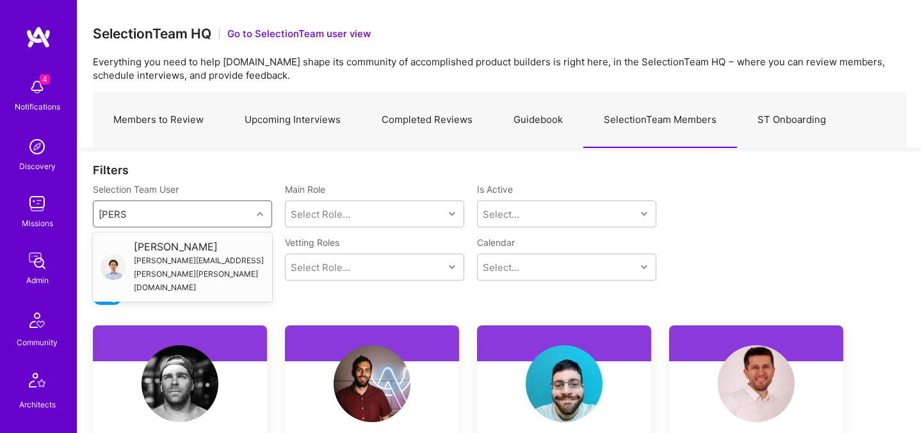
click at [177, 254] on div "[PERSON_NAME][EMAIL_ADDRESS][PERSON_NAME][PERSON_NAME][DOMAIN_NAME]" at bounding box center [199, 273] width 131 height 40
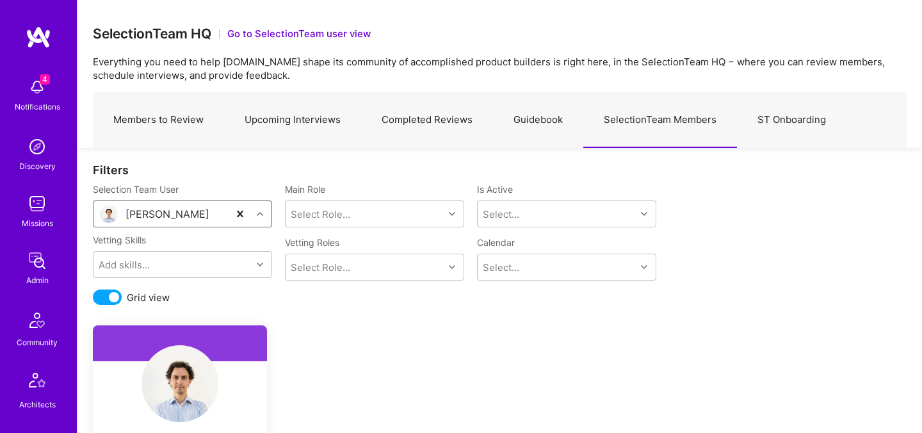
click at [308, 319] on div "Filters Selection Team User option [PERSON_NAME], selected. Select is focused ,…" at bounding box center [499, 434] width 844 height 572
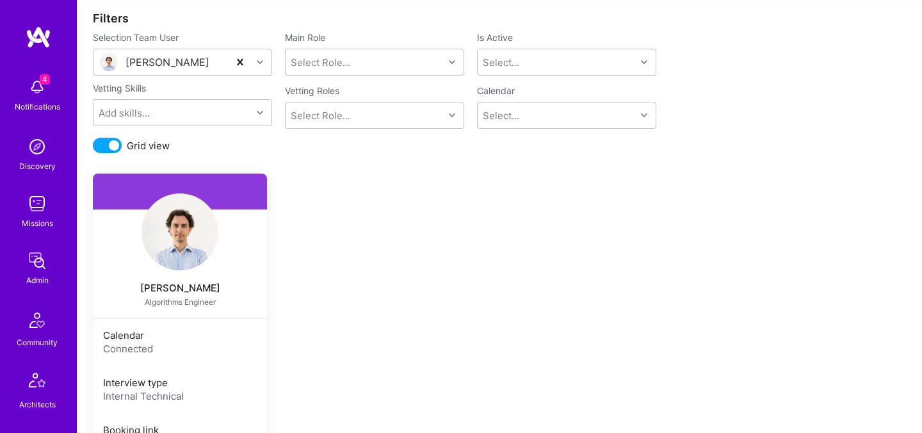
scroll to position [287, 0]
